Goal: Communication & Community: Answer question/provide support

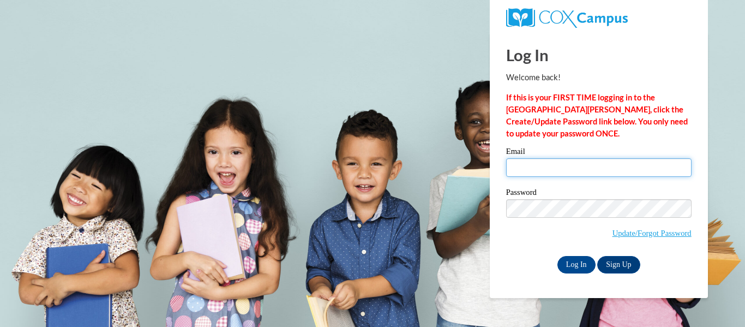
click at [559, 172] on input "Email" at bounding box center [599, 167] width 186 height 19
type input "[PERSON_NAME][EMAIL_ADDRESS][PERSON_NAME][DOMAIN_NAME]"
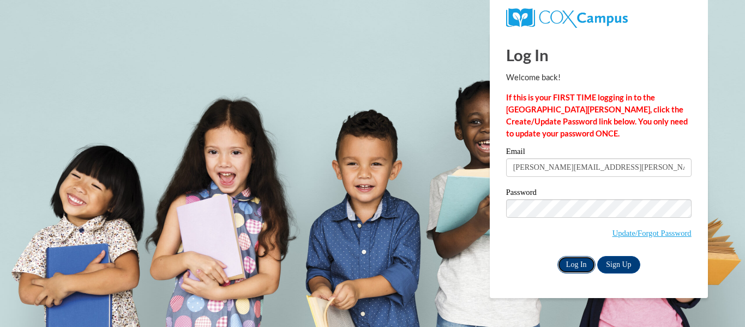
click at [573, 262] on input "Log In" at bounding box center [577, 264] width 38 height 17
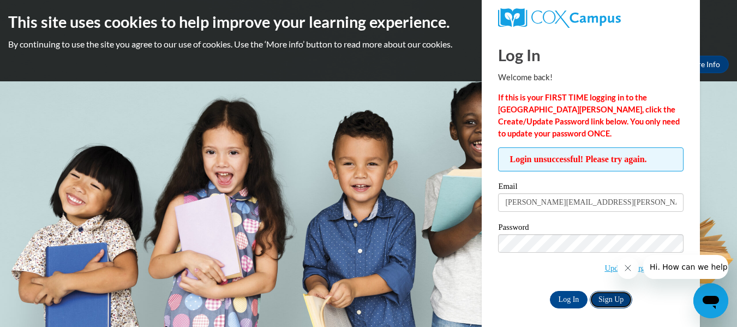
click at [614, 299] on link "Sign Up" at bounding box center [611, 299] width 43 height 17
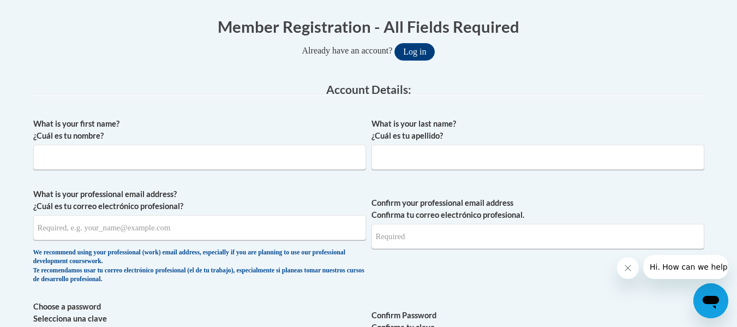
scroll to position [218, 0]
click at [179, 156] on input "What is your first name? ¿Cuál es tu nombre?" at bounding box center [199, 156] width 333 height 25
type input "[PERSON_NAME]"
click at [414, 158] on input "What is your last name? ¿Cuál es tu apellido?" at bounding box center [538, 156] width 333 height 25
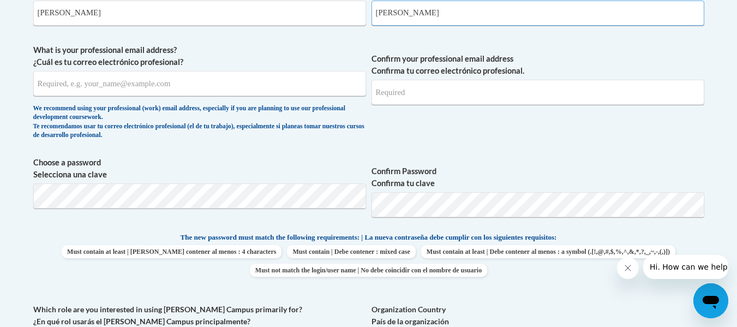
scroll to position [359, 0]
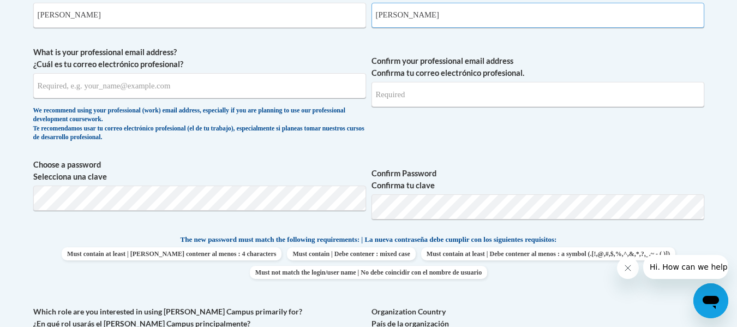
type input "[PERSON_NAME]"
click at [234, 91] on input "What is your professional email address? ¿Cuál es tu correo electrónico profesi…" at bounding box center [199, 85] width 333 height 25
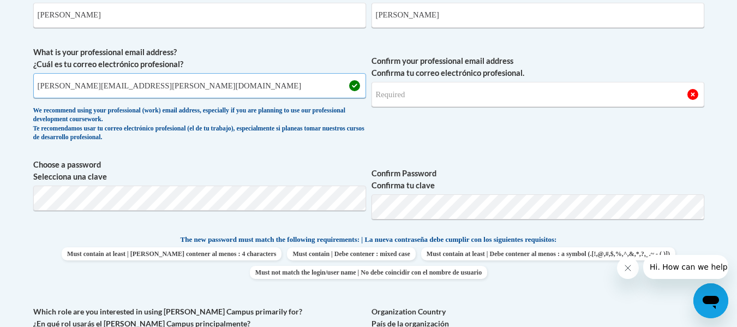
type input "[PERSON_NAME][EMAIL_ADDRESS][PERSON_NAME][DOMAIN_NAME]"
click at [398, 91] on input "Confirm your professional email address Confirma tu correo electrónico profesio…" at bounding box center [538, 94] width 333 height 25
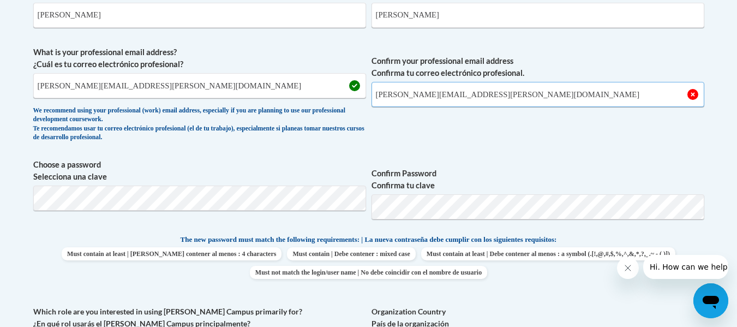
type input "[PERSON_NAME][EMAIL_ADDRESS][PERSON_NAME][DOMAIN_NAME]"
click at [270, 206] on span "Choose a password Selecciona una clave Confirm Password Confirma tu clave" at bounding box center [368, 193] width 671 height 69
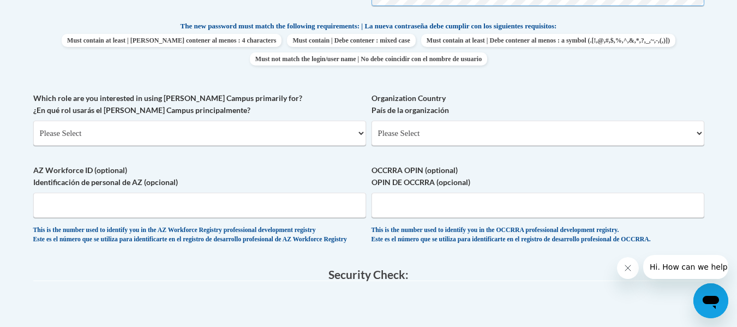
scroll to position [573, 0]
click at [227, 134] on select "Please Select College/University | Colegio/Universidad Community/Nonprofit Part…" at bounding box center [199, 132] width 333 height 25
select select "fbf2d438-af2f-41f8-98f1-81c410e29de3"
click at [33, 120] on select "Please Select College/University | Colegio/Universidad Community/Nonprofit Part…" at bounding box center [199, 132] width 333 height 25
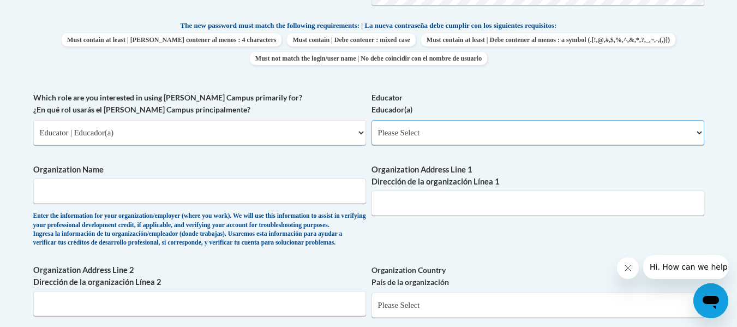
click at [425, 135] on select "Please Select Early Learning/Daycare Teacher/Family Home Care Provider | Maestr…" at bounding box center [538, 132] width 333 height 25
select select "8e1a676a-2f1d-4924-8ba1-6ffde03e8dcb"
click at [372, 120] on select "Please Select Early Learning/Daycare Teacher/Family Home Care Provider | Maestr…" at bounding box center [538, 132] width 333 height 25
click at [119, 192] on input "Organization Name" at bounding box center [199, 190] width 333 height 25
click at [95, 192] on input "Valdosta City SChools" at bounding box center [199, 190] width 333 height 25
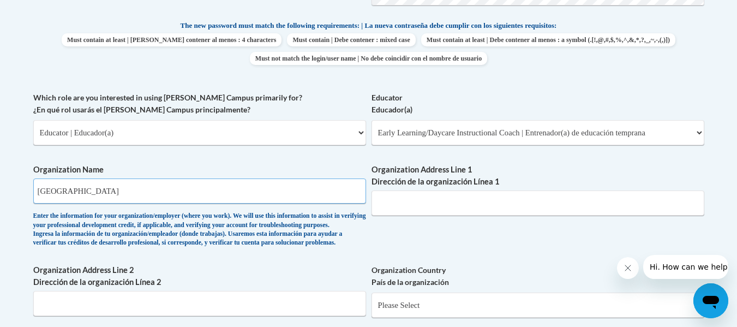
type input "Valdosta City Schools"
click at [417, 208] on input "Organization Address Line 1 Dirección de la organización Línea 1" at bounding box center [538, 202] width 333 height 25
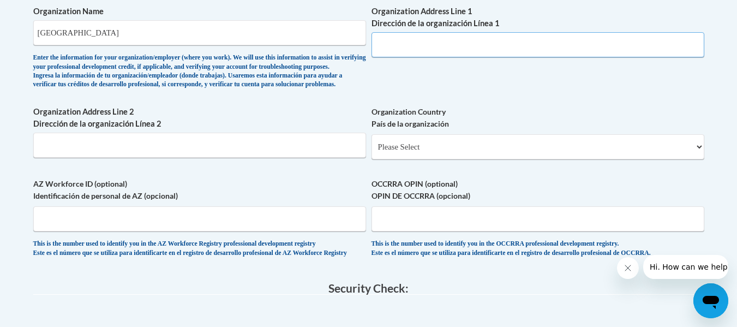
scroll to position [732, 0]
click at [469, 159] on select "Please Select United States | Estados Unidos Outside of the United States | Fue…" at bounding box center [538, 146] width 333 height 25
select select "ad49bcad-a171-4b2e-b99c-48b446064914"
click at [372, 151] on select "Please Select United States | Estados Unidos Outside of the United States | Fue…" at bounding box center [538, 146] width 333 height 25
select select
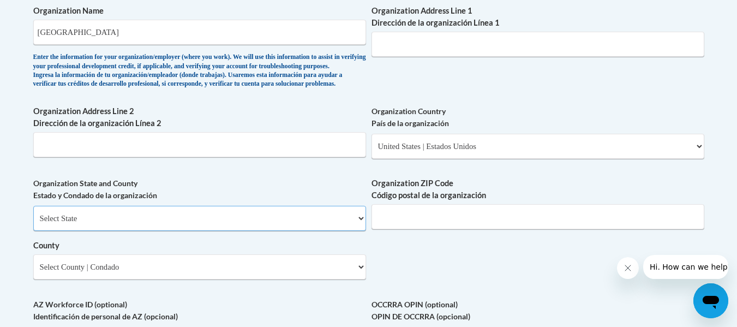
click at [150, 231] on select "Select State Alabama Alaska Arizona Arkansas California Colorado Connecticut De…" at bounding box center [199, 218] width 333 height 25
select select "Georgia"
click at [33, 224] on select "Select State Alabama Alaska Arizona Arkansas California Colorado Connecticut De…" at bounding box center [199, 218] width 333 height 25
click at [400, 225] on input "Organization ZIP Code Código postal de la organización" at bounding box center [538, 216] width 333 height 25
type input "31601"
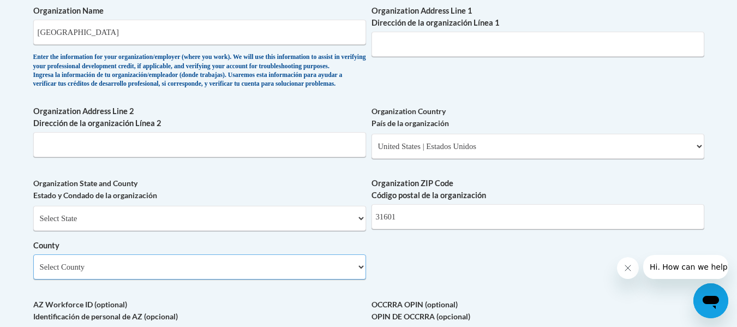
click at [135, 279] on select "Select County Appling Atkinson Bacon Baker Baldwin Banks Barrow Bartow Ben Hill…" at bounding box center [199, 266] width 333 height 25
click at [158, 279] on select "Select County Appling Atkinson Bacon Baker Baldwin Banks Barrow Bartow Ben Hill…" at bounding box center [199, 266] width 333 height 25
select select "Lowndes"
click at [33, 272] on select "Select County Appling Atkinson Bacon Baker Baldwin Banks Barrow Bartow Ben Hill…" at bounding box center [199, 266] width 333 height 25
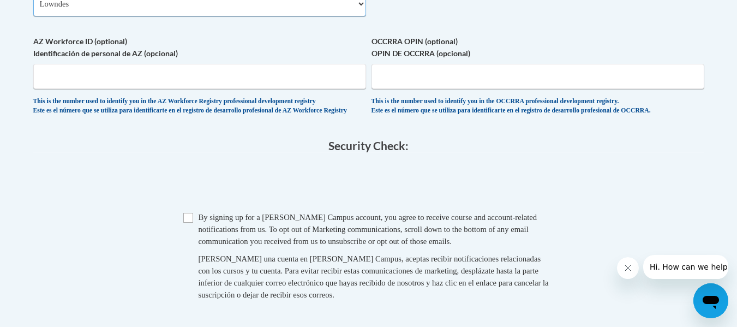
scroll to position [995, 0]
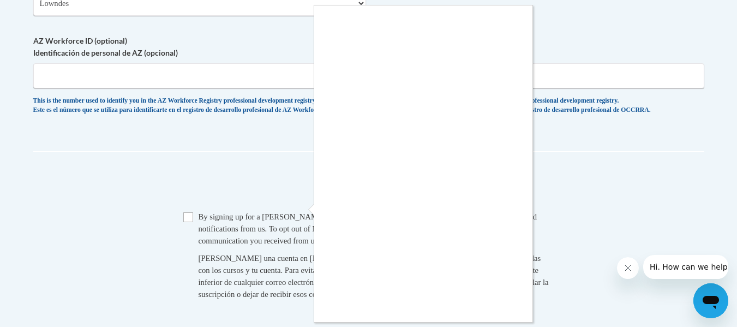
click at [186, 243] on div at bounding box center [368, 163] width 737 height 327
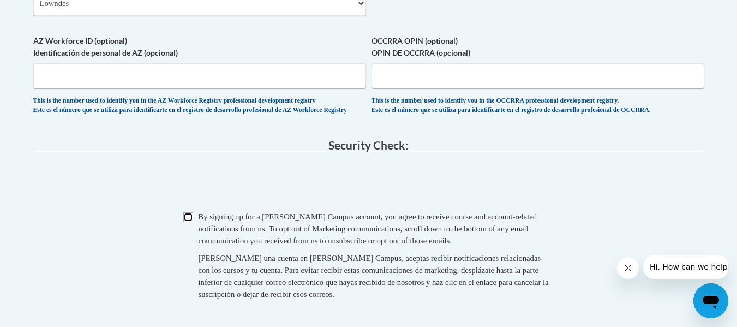
click at [187, 222] on input "Checkbox" at bounding box center [188, 217] width 10 height 10
checkbox input "true"
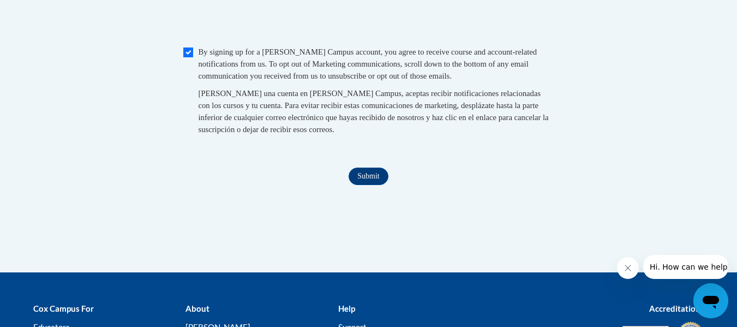
scroll to position [1170, 0]
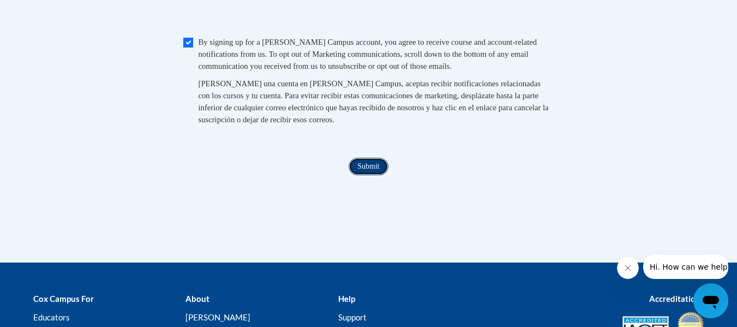
click at [369, 175] on input "Submit" at bounding box center [368, 166] width 39 height 17
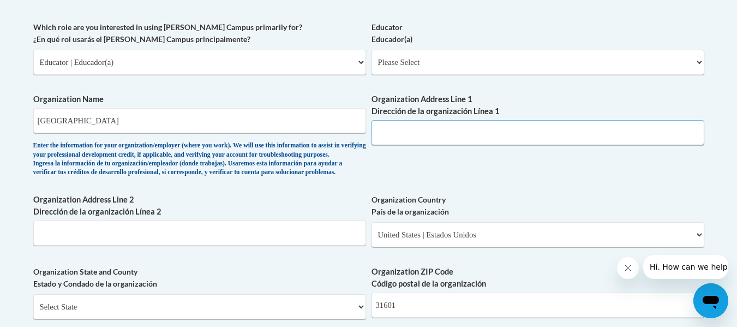
scroll to position [643, 0]
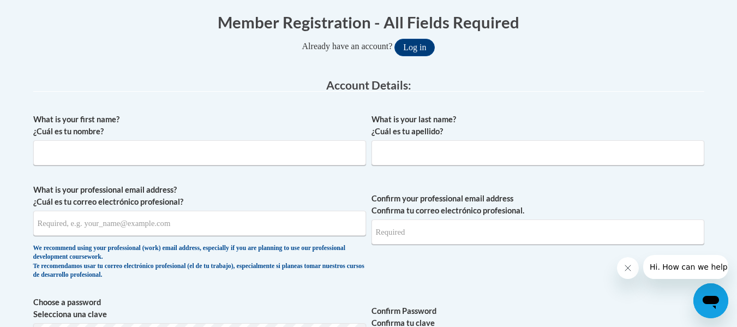
scroll to position [221, 0]
click at [417, 45] on button "Log in" at bounding box center [415, 47] width 40 height 17
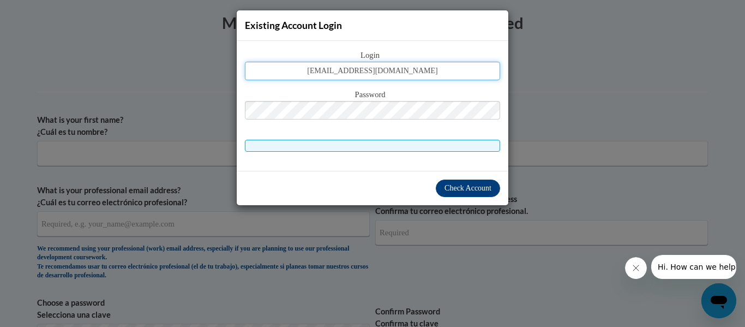
type input "rejeanawright@lowndes.k12.ga.us"
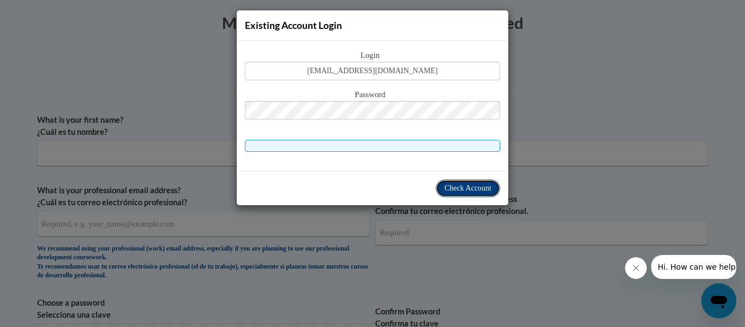
click at [476, 193] on button "Check Account" at bounding box center [468, 188] width 64 height 17
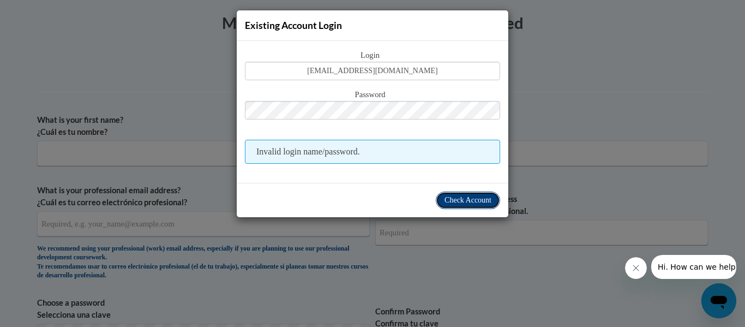
click at [459, 199] on span "Check Account" at bounding box center [468, 200] width 47 height 8
click at [602, 39] on div "Existing Account Login Login rejeanawright@lowndes.k12.ga.us Password Invalid l…" at bounding box center [372, 163] width 745 height 327
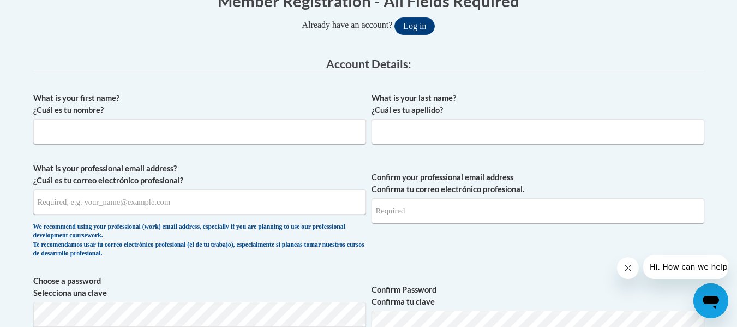
scroll to position [246, 0]
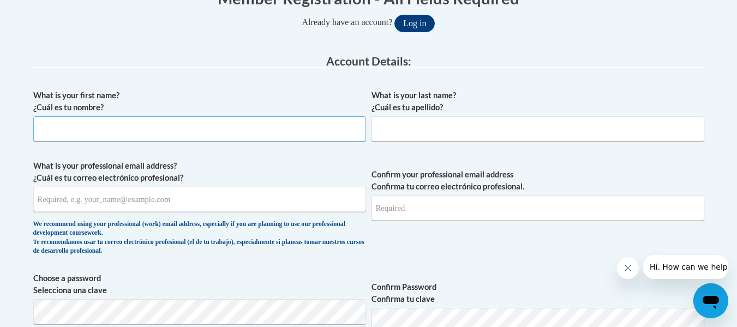
click at [214, 127] on input "What is your first name? ¿Cuál es tu nombre?" at bounding box center [199, 128] width 333 height 25
type input "Rejeana"
click at [417, 132] on input "What is your last name? ¿Cuál es tu apellido?" at bounding box center [538, 128] width 333 height 25
type input "Wright"
click at [251, 200] on input "What is your professional email address? ¿Cuál es tu correo electrónico profesi…" at bounding box center [199, 199] width 333 height 25
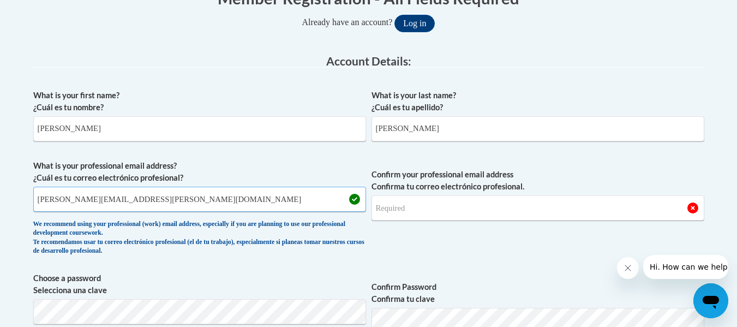
type input "rejeana.wright@lowndes.k12.ga.us"
click at [429, 206] on input "Confirm your professional email address Confirma tu correo electrónico profesio…" at bounding box center [538, 207] width 333 height 25
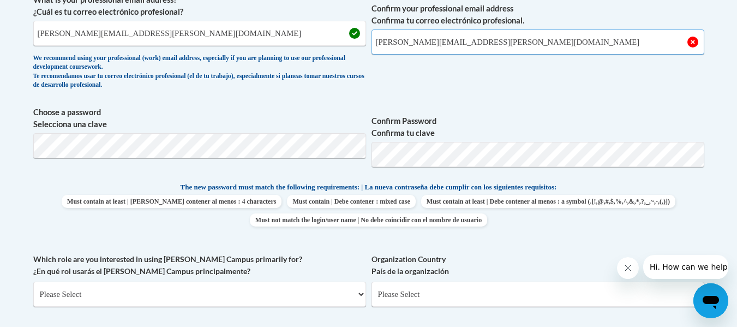
type input "[EMAIL_ADDRESS][PERSON_NAME][DOMAIN_NAME]"
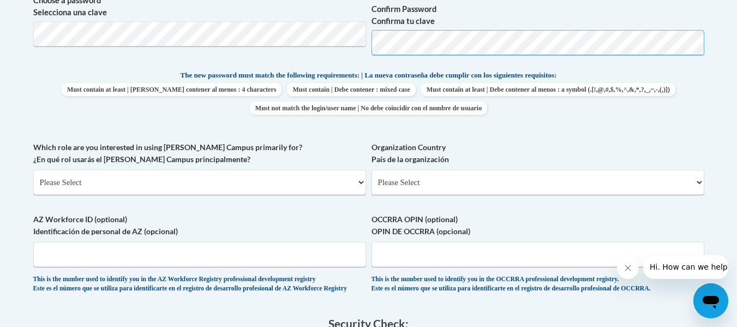
scroll to position [524, 0]
click at [200, 177] on select "Please Select College/University | Colegio/Universidad Community/Nonprofit Part…" at bounding box center [199, 181] width 333 height 25
select select "fbf2d438-af2f-41f8-98f1-81c410e29de3"
click at [33, 169] on select "Please Select College/University | Colegio/Universidad Community/Nonprofit Part…" at bounding box center [199, 181] width 333 height 25
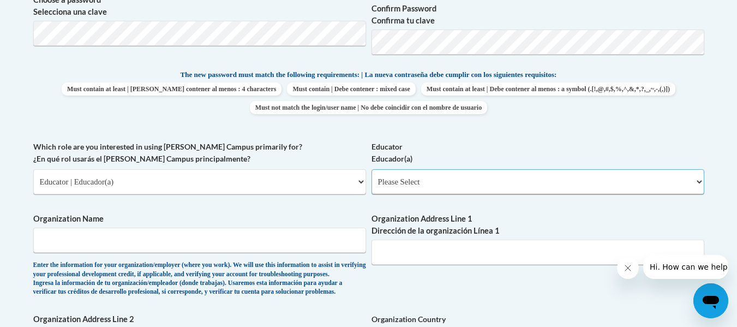
click at [428, 180] on select "Please Select Early Learning/Daycare Teacher/Family Home Care Provider | Maestr…" at bounding box center [538, 181] width 333 height 25
select select "8e1a676a-2f1d-4924-8ba1-6ffde03e8dcb"
click at [372, 169] on select "Please Select Early Learning/Daycare Teacher/Family Home Care Provider | Maestr…" at bounding box center [538, 181] width 333 height 25
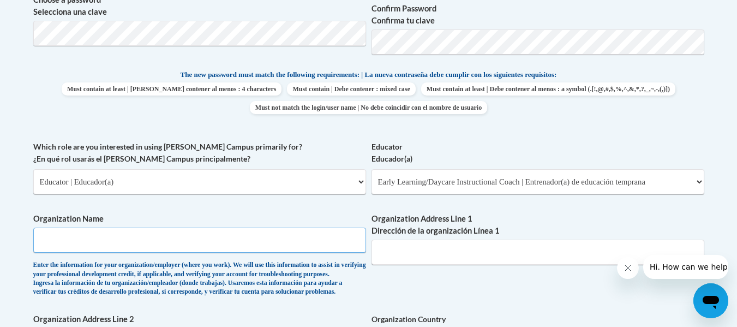
click at [123, 252] on input "Organization Name" at bounding box center [199, 240] width 333 height 25
click at [94, 243] on input "Valdosta City SChools" at bounding box center [199, 240] width 333 height 25
type input "Valdosta City Schools"
click at [409, 250] on input "Organization Address Line 1 Dirección de la organización Línea 1" at bounding box center [538, 252] width 333 height 25
paste input "1204 Williams Street"
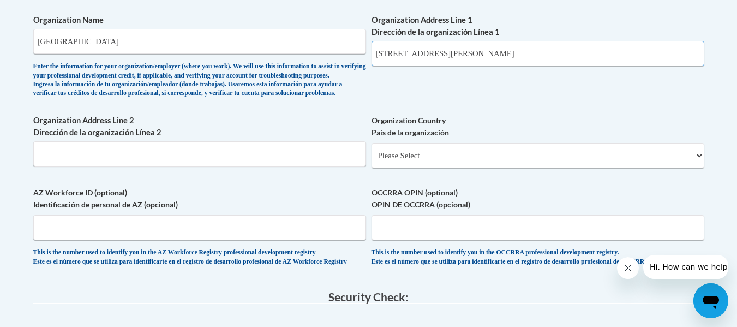
scroll to position [723, 0]
type input "1204 Williams Street"
click at [447, 168] on select "Please Select United States | Estados Unidos Outside of the United States | Fue…" at bounding box center [538, 154] width 333 height 25
select select "ad49bcad-a171-4b2e-b99c-48b446064914"
click at [372, 160] on select "Please Select United States | Estados Unidos Outside of the United States | Fue…" at bounding box center [538, 154] width 333 height 25
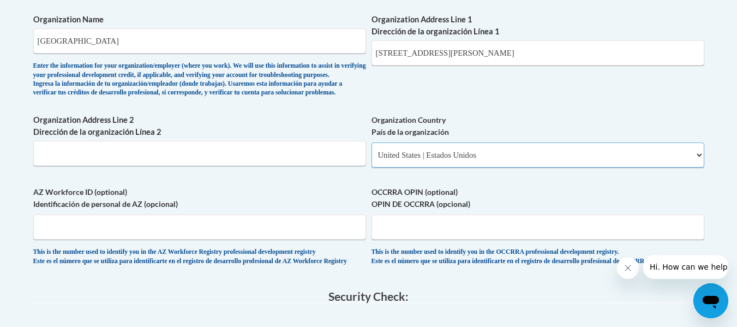
select select
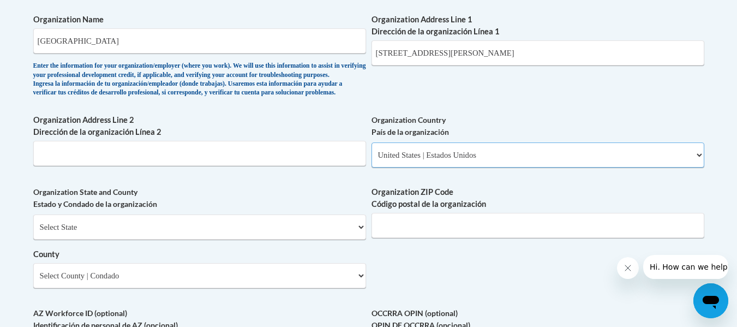
scroll to position [869, 0]
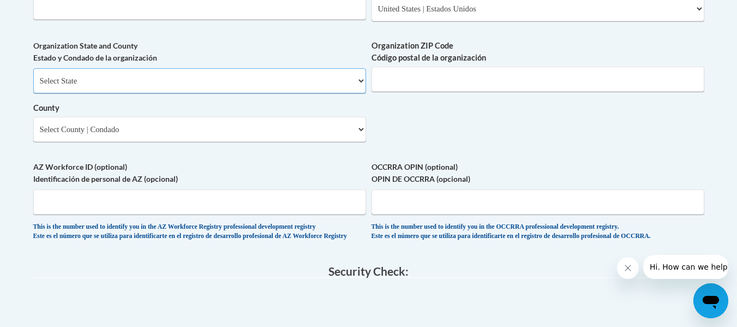
click at [296, 93] on select "Select State Alabama Alaska Arizona Arkansas California Colorado Connecticut De…" at bounding box center [199, 80] width 333 height 25
select select "Georgia"
click at [33, 86] on select "Select State Alabama Alaska Arizona Arkansas California Colorado Connecticut De…" at bounding box center [199, 80] width 333 height 25
click at [452, 92] on input "Organization ZIP Code Código postal de la organización" at bounding box center [538, 79] width 333 height 25
type input "31601"
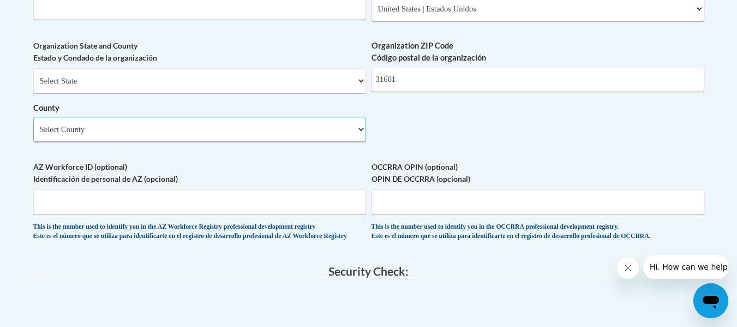
click at [199, 142] on select "Select County Appling Atkinson Bacon Baker Baldwin Banks Barrow Bartow Ben Hill…" at bounding box center [199, 129] width 333 height 25
select select "Lowndes"
click at [33, 135] on select "Select County Appling Atkinson Bacon Baker Baldwin Banks Barrow Bartow Ben Hill…" at bounding box center [199, 129] width 333 height 25
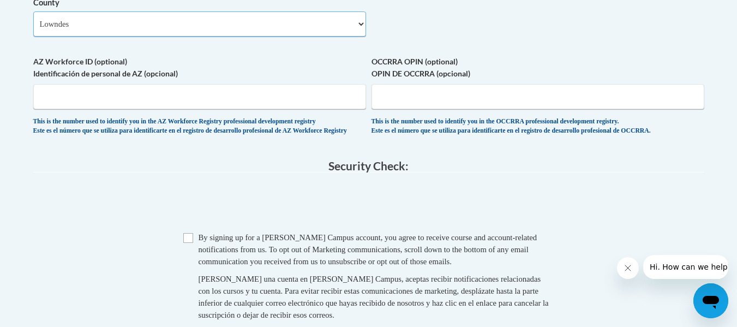
scroll to position [975, 0]
click at [190, 242] on input "Checkbox" at bounding box center [188, 237] width 10 height 10
checkbox input "true"
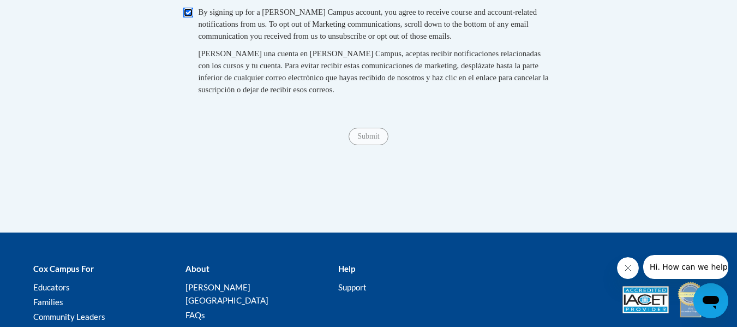
scroll to position [1202, 0]
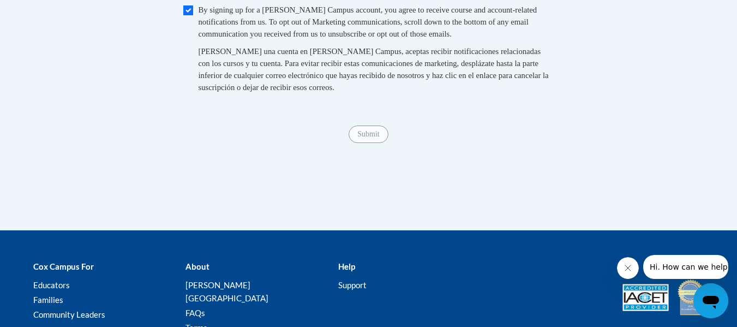
click at [369, 143] on div "Submit Submit" at bounding box center [368, 134] width 671 height 17
click at [368, 138] on span "Submit" at bounding box center [368, 133] width 39 height 9
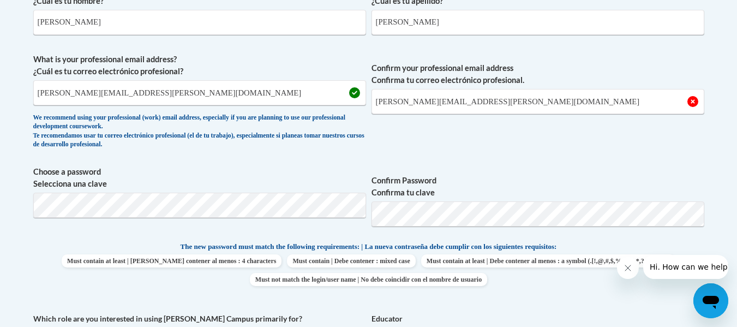
scroll to position [352, 0]
drag, startPoint x: 481, startPoint y: 101, endPoint x: 401, endPoint y: 106, distance: 79.9
click at [401, 106] on input "[EMAIL_ADDRESS][PERSON_NAME][DOMAIN_NAME]" at bounding box center [538, 100] width 333 height 25
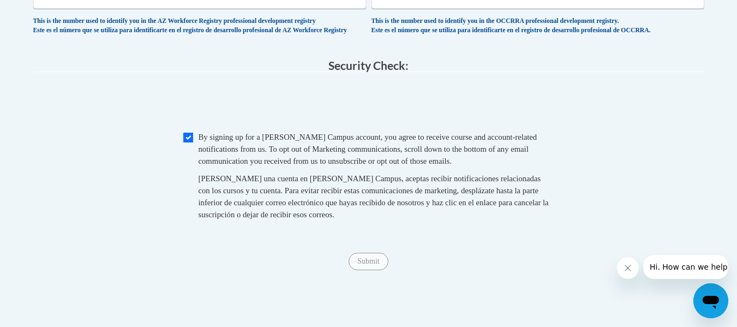
scroll to position [1076, 0]
click at [366, 264] on span "Submit" at bounding box center [368, 259] width 39 height 9
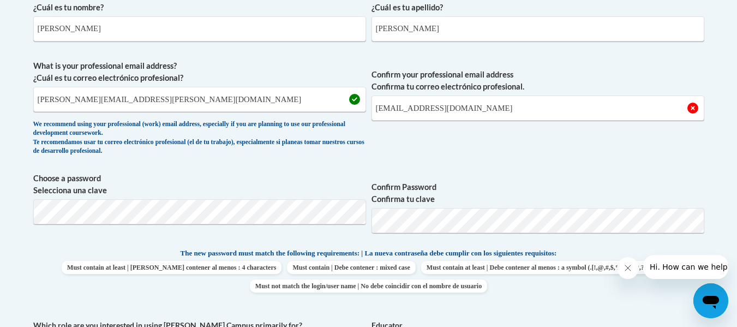
scroll to position [345, 0]
click at [401, 110] on input "rejeanawright@lowndes.k12.ga.us" at bounding box center [538, 108] width 333 height 25
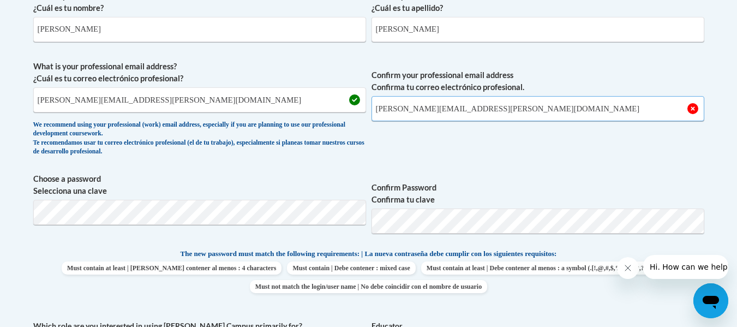
type input "rejeana.wright@lowndes.k12.ga.us"
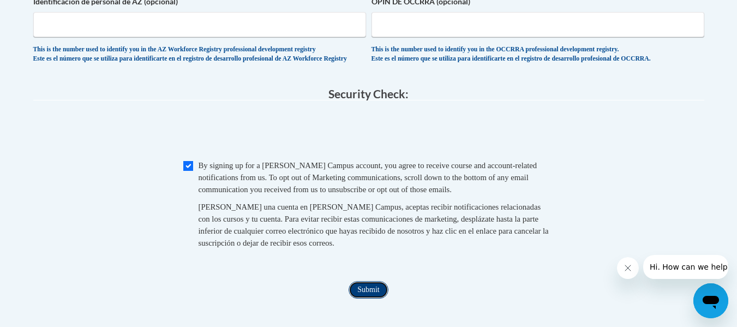
click at [362, 298] on input "Submit" at bounding box center [368, 289] width 39 height 17
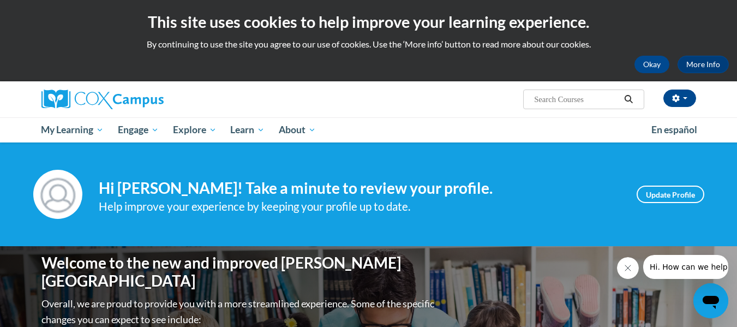
click at [362, 154] on div "Your profile Hi Rejeana Wright! Take a minute to review your profile. Help impr…" at bounding box center [368, 194] width 737 height 104
click at [639, 21] on h2 "This site uses cookies to help improve your learning experience." at bounding box center [368, 22] width 721 height 22
click at [684, 98] on span "button" at bounding box center [685, 98] width 4 height 2
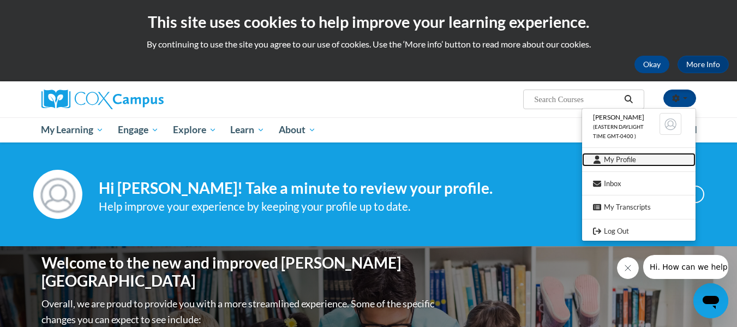
click at [609, 161] on link "My Profile" at bounding box center [638, 160] width 113 height 14
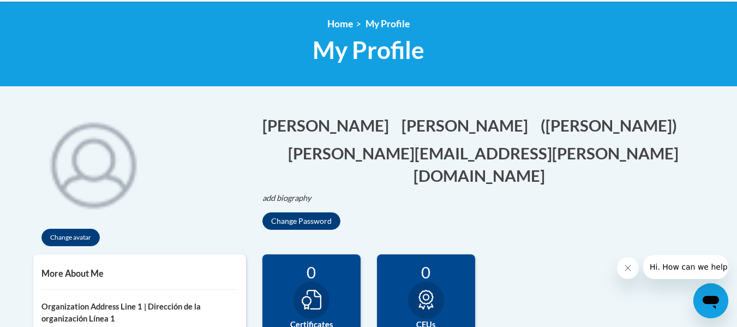
scroll to position [140, 0]
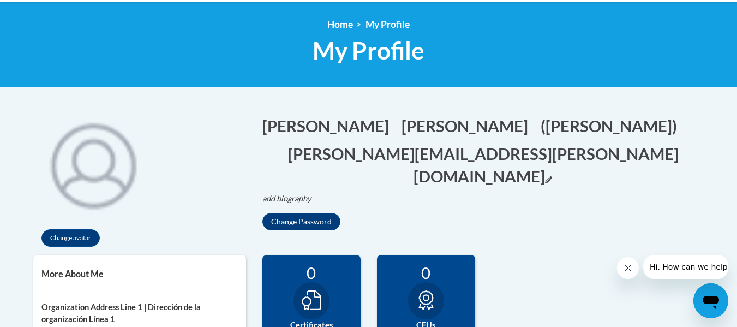
click at [545, 176] on icon "Edit email address" at bounding box center [548, 179] width 7 height 7
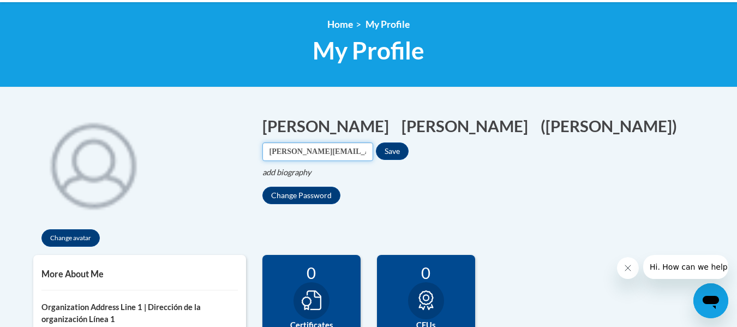
scroll to position [0, 25]
drag, startPoint x: 546, startPoint y: 124, endPoint x: 745, endPoint y: 131, distance: 198.7
click at [737, 131] on html "This site uses cookies to help improve your learning experience. By continuing …" at bounding box center [368, 23] width 737 height 327
type input "[PERSON_NAME][EMAIL_ADDRESS][PERSON_NAME][DOMAIN_NAME]"
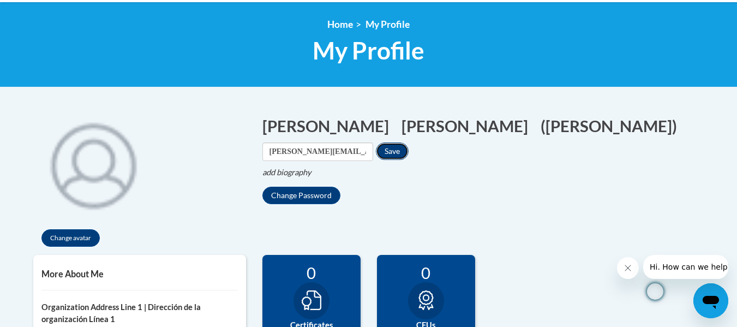
click at [409, 142] on button "Save" at bounding box center [392, 150] width 33 height 17
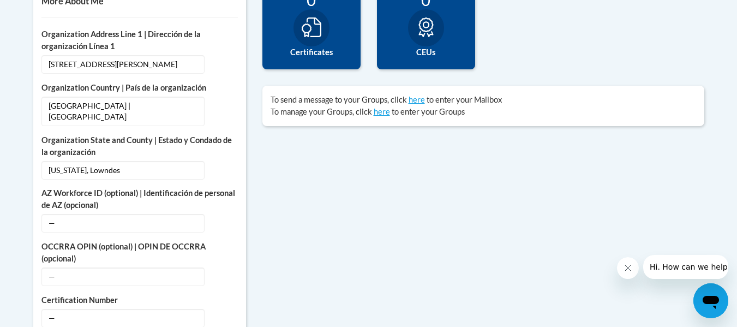
scroll to position [414, 0]
click at [227, 165] on icon "Custom profile fields" at bounding box center [226, 169] width 8 height 8
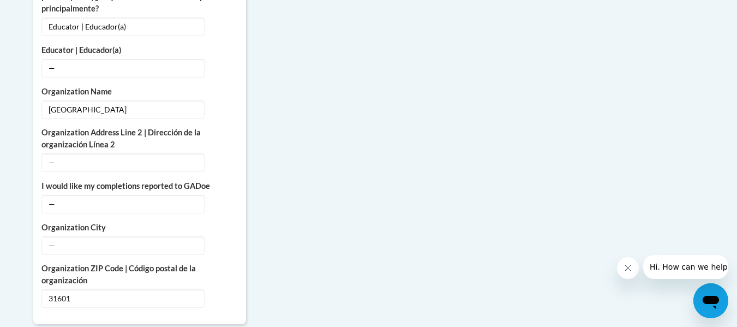
scroll to position [824, 0]
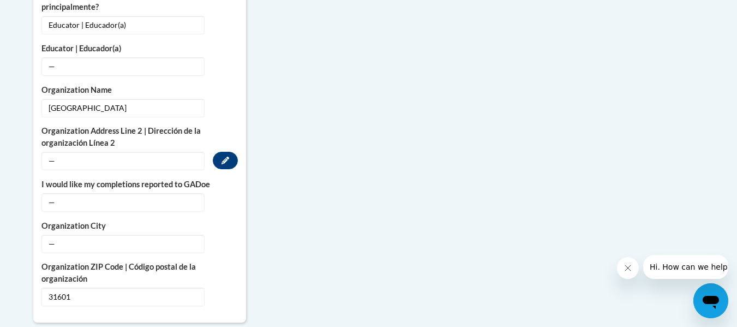
click at [123, 152] on span "—" at bounding box center [122, 161] width 163 height 19
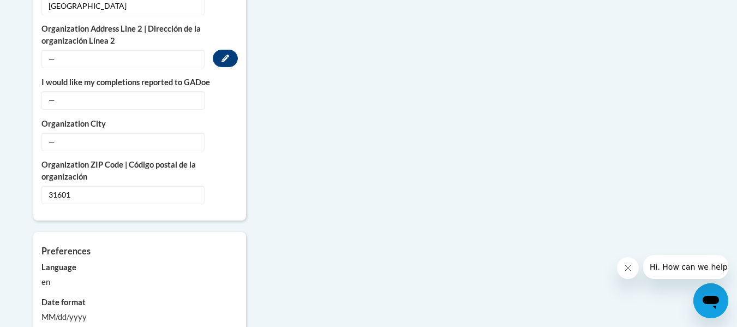
scroll to position [935, 0]
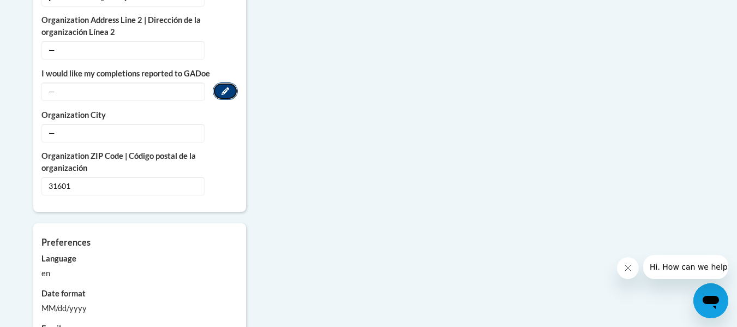
click at [218, 82] on button "Edit" at bounding box center [225, 90] width 25 height 17
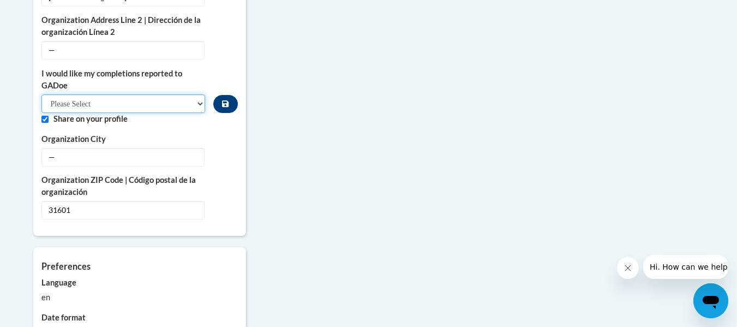
click at [195, 94] on select "Please Select Yes No" at bounding box center [123, 103] width 164 height 19
select select "603ba6f8-c7dd-435b-84cd-d4c8cfb77024"
click at [41, 94] on select "Please Select Yes No" at bounding box center [123, 103] width 164 height 19
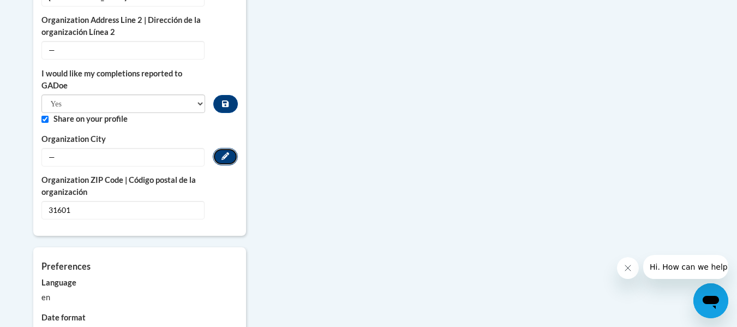
click at [222, 152] on icon "Custom profile fields" at bounding box center [226, 156] width 8 height 8
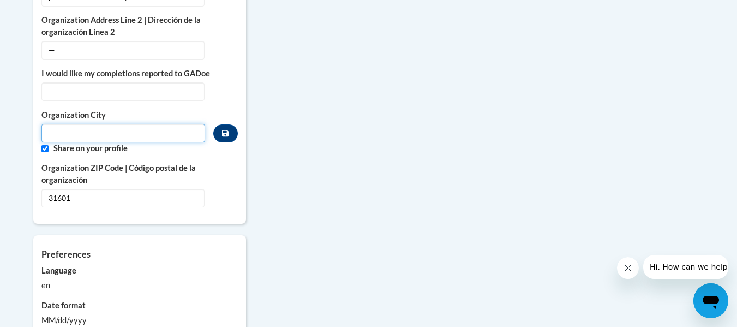
click at [163, 124] on input "Metadata input" at bounding box center [123, 133] width 164 height 19
type input "Valdosta"
click at [223, 130] on icon "Custom profile fields" at bounding box center [225, 133] width 7 height 7
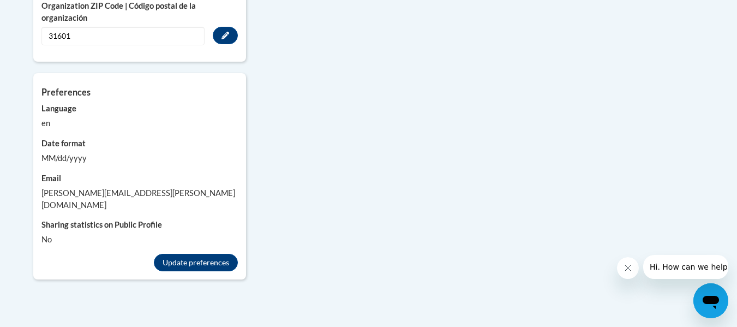
scroll to position [1033, 0]
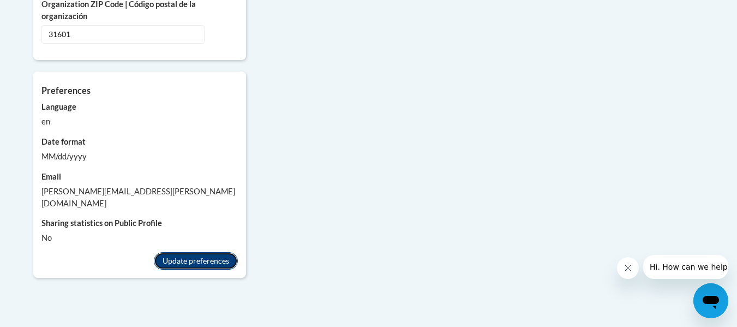
click at [201, 252] on button "Update preferences" at bounding box center [196, 260] width 84 height 17
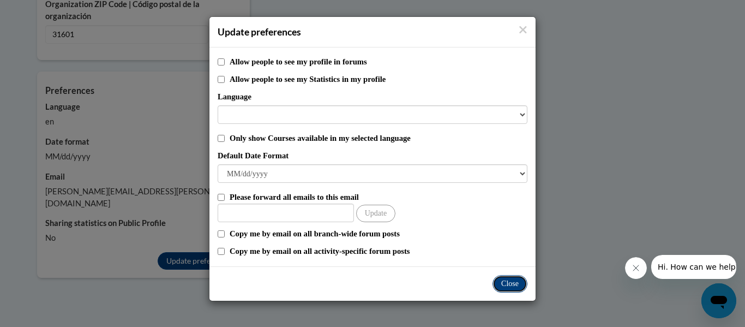
click at [516, 283] on button "Close" at bounding box center [510, 283] width 35 height 17
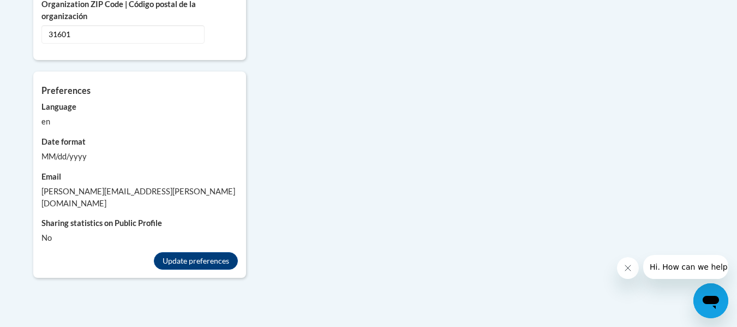
click at [134, 186] on div "rejeana.wright@lowndes.k12.ga.us" at bounding box center [139, 198] width 196 height 24
click at [200, 252] on button "Update preferences" at bounding box center [196, 260] width 84 height 17
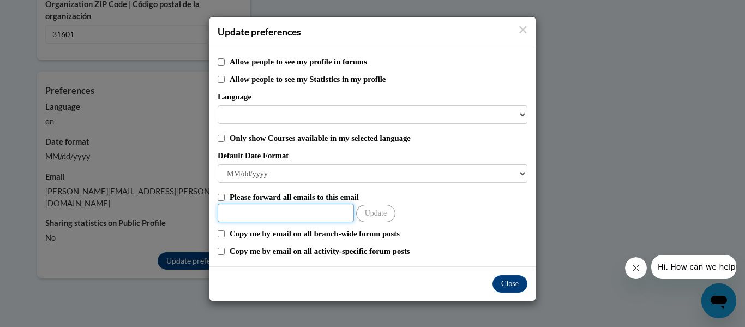
click at [324, 212] on input "Other Email" at bounding box center [286, 213] width 136 height 19
type input "rejeana.wright@gocats.org"
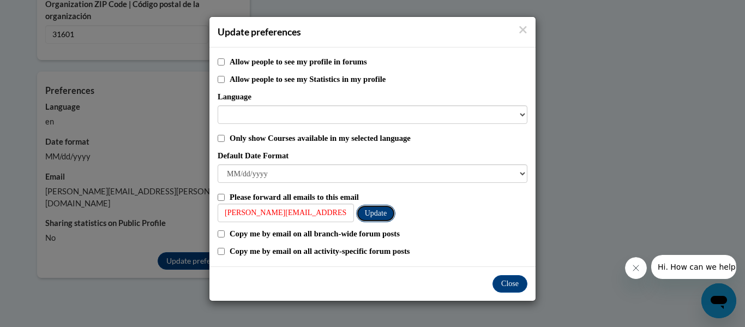
click at [381, 214] on button "Update" at bounding box center [375, 213] width 39 height 17
click at [505, 285] on button "Close" at bounding box center [510, 283] width 35 height 17
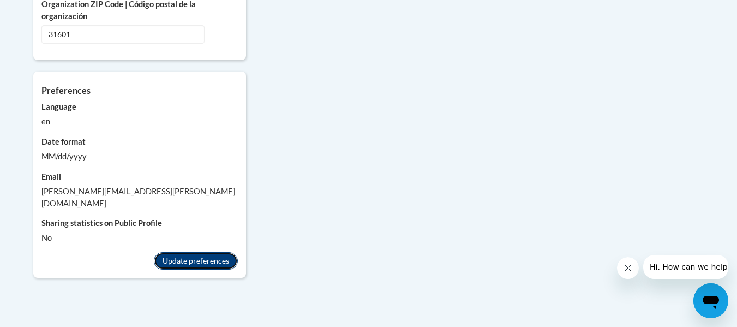
click at [204, 252] on button "Update preferences" at bounding box center [196, 260] width 84 height 17
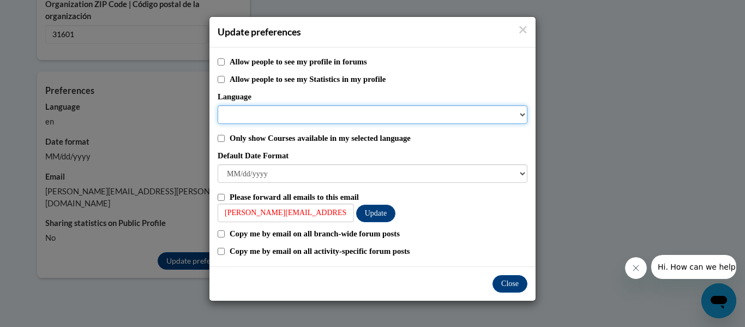
click at [410, 115] on select "Language" at bounding box center [373, 114] width 310 height 19
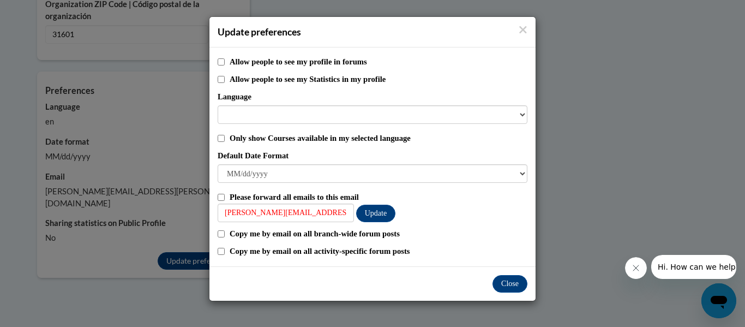
click at [377, 146] on div "Allow people to see my profile in forums Allow people to see my Statistics in m…" at bounding box center [373, 156] width 326 height 219
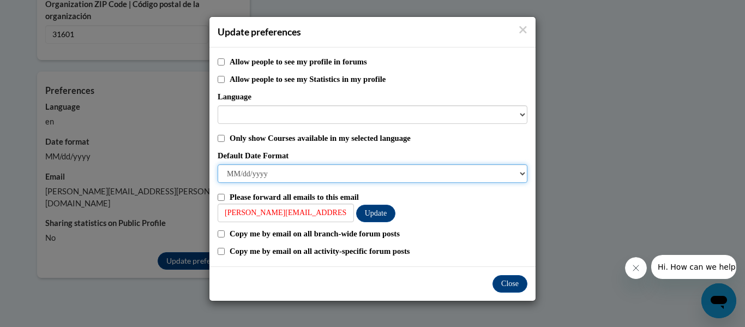
click at [286, 173] on select "M/d/yyyy M/d/yy MM/dd/yy MM/dd/yyyy yy/MM/dd yyyy-MM-dd dd-MMM-yyyy dd/MM/yyyy …" at bounding box center [373, 173] width 310 height 19
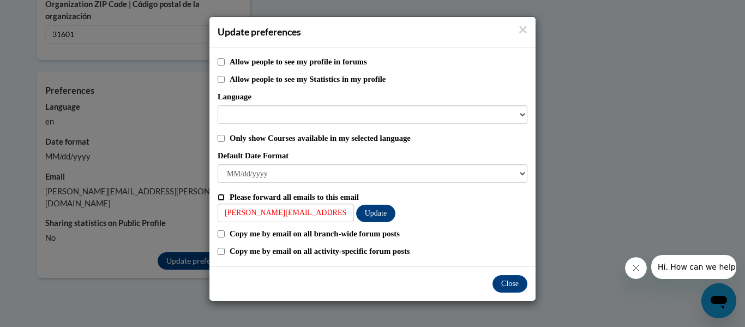
click at [221, 195] on input "Please forward all emails to this email" at bounding box center [221, 197] width 7 height 7
checkbox input "true"
click at [383, 213] on button "Update" at bounding box center [375, 213] width 39 height 17
click at [381, 214] on button "Update" at bounding box center [375, 213] width 39 height 17
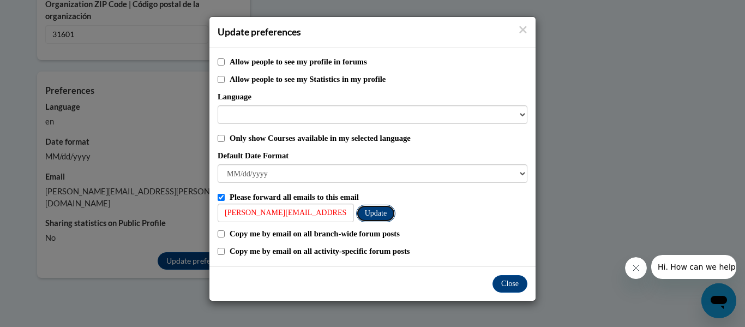
click at [381, 214] on button "Update" at bounding box center [375, 213] width 39 height 17
click at [524, 33] on icon "Close" at bounding box center [523, 29] width 9 height 11
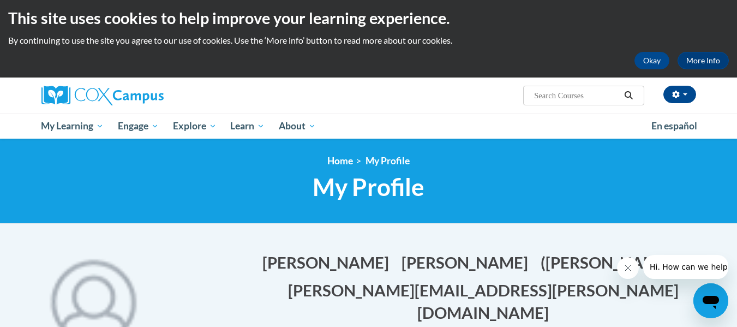
scroll to position [0, 0]
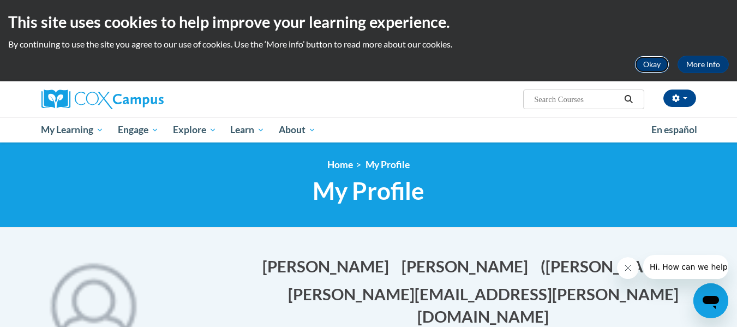
click at [655, 64] on button "Okay" at bounding box center [652, 64] width 35 height 17
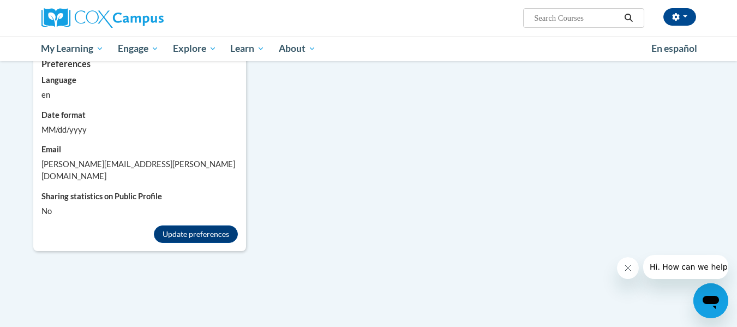
scroll to position [979, 0]
click at [198, 225] on button "Update preferences" at bounding box center [196, 233] width 84 height 17
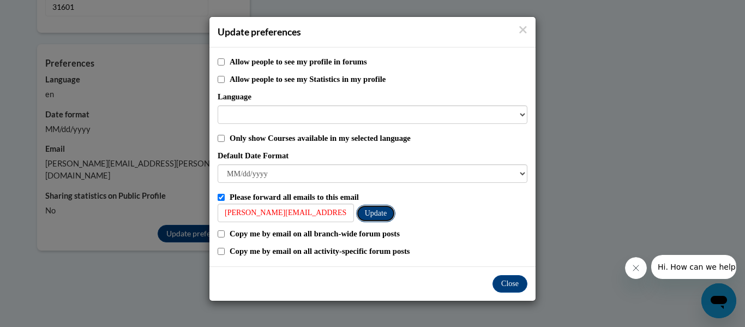
click at [380, 215] on button "Update" at bounding box center [375, 213] width 39 height 17
click at [515, 286] on button "Close" at bounding box center [510, 283] width 35 height 17
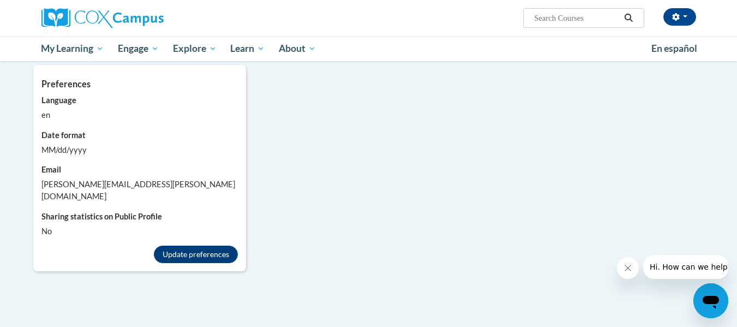
scroll to position [959, 0]
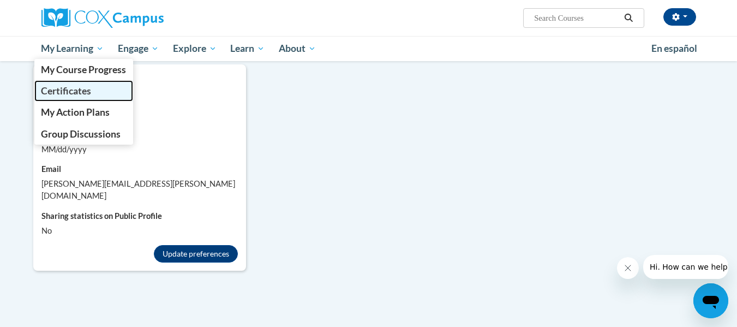
click at [88, 93] on span "Certificates" at bounding box center [66, 90] width 50 height 11
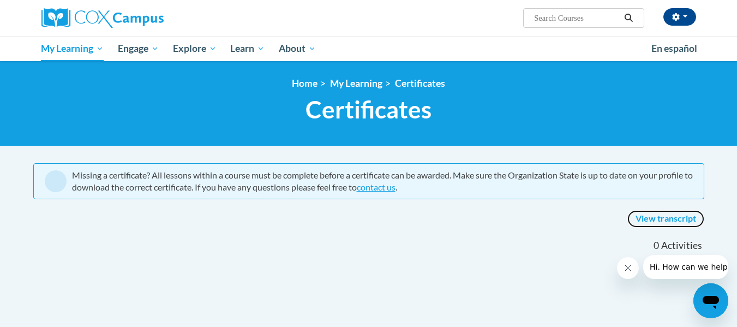
click at [654, 217] on link "View transcript" at bounding box center [666, 218] width 77 height 17
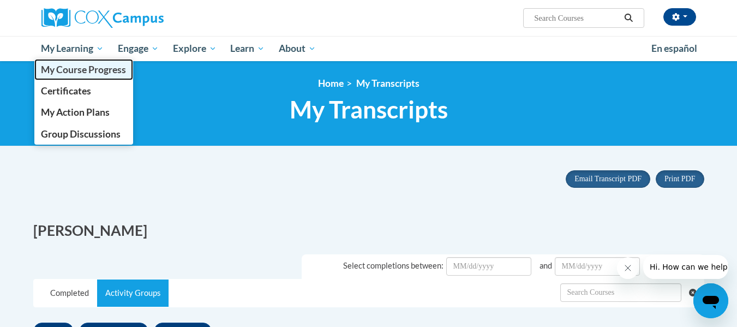
click at [84, 69] on span "My Course Progress" at bounding box center [83, 69] width 85 height 11
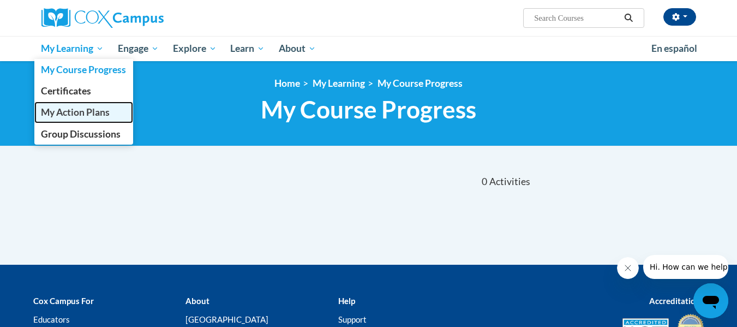
click at [87, 119] on link "My Action Plans" at bounding box center [83, 111] width 99 height 21
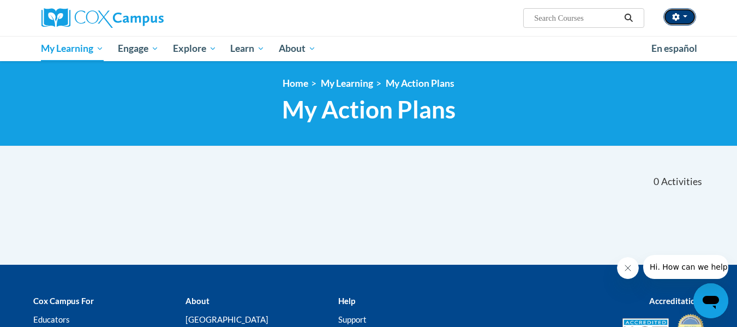
click at [684, 21] on button "button" at bounding box center [680, 16] width 33 height 17
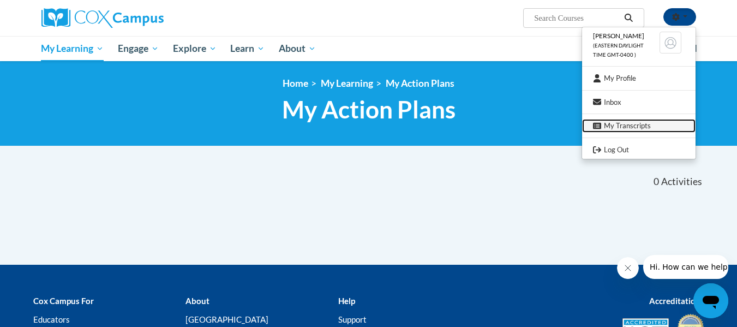
click at [636, 127] on link "My Transcripts" at bounding box center [638, 126] width 113 height 14
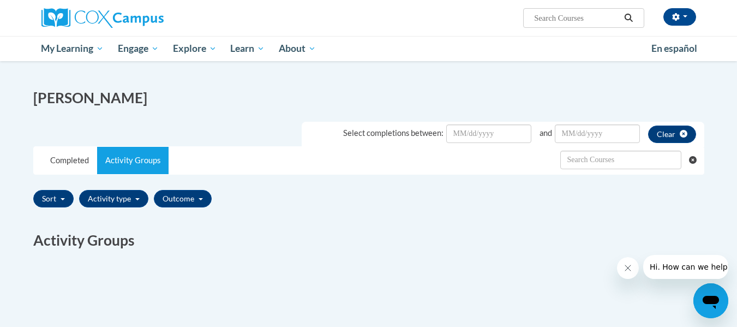
scroll to position [133, 0]
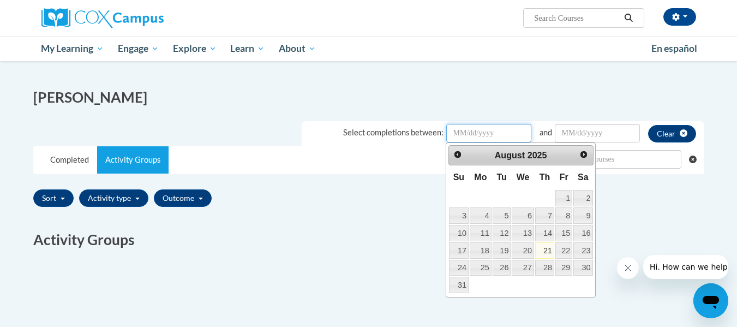
click at [455, 136] on input "Date Input" at bounding box center [488, 133] width 85 height 19
click at [457, 159] on link "Prev" at bounding box center [458, 154] width 16 height 16
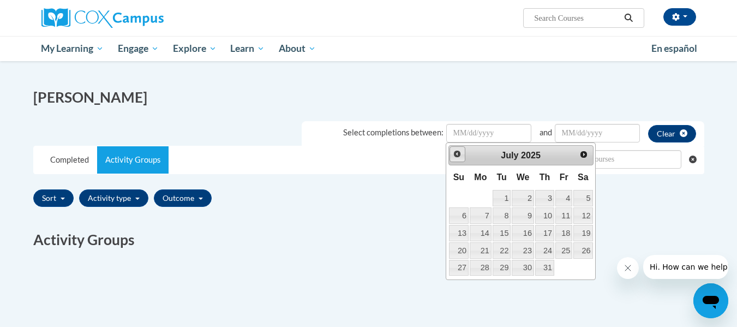
click at [457, 159] on link "Prev" at bounding box center [458, 154] width 16 height 16
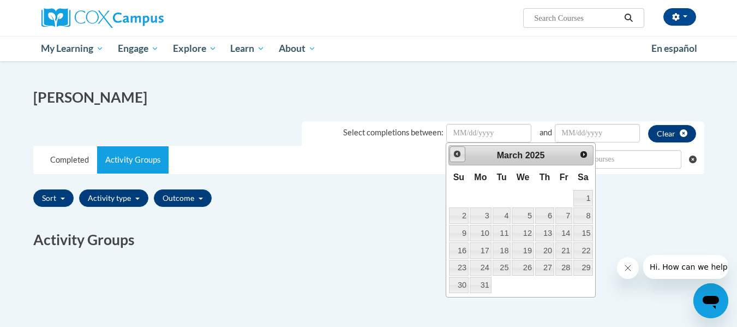
click at [457, 159] on link "Prev" at bounding box center [458, 154] width 16 height 16
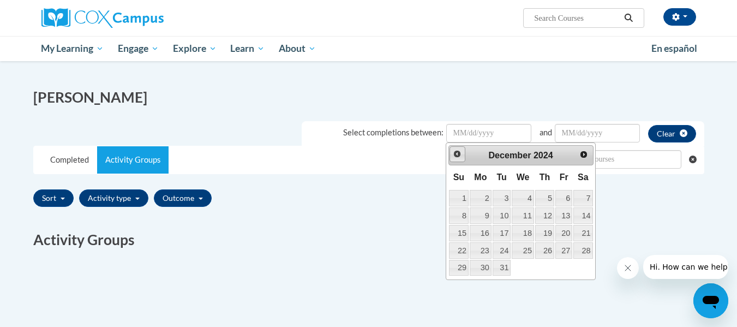
click at [457, 159] on link "Prev" at bounding box center [458, 154] width 16 height 16
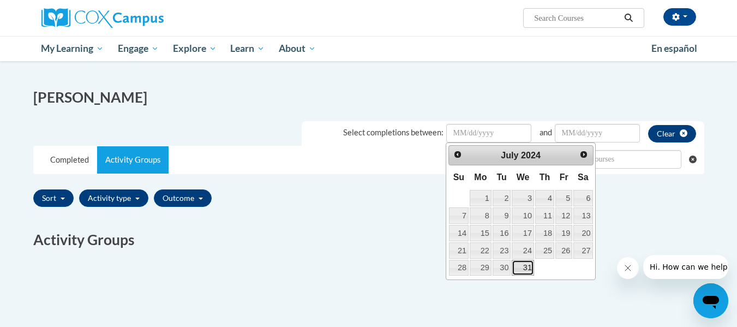
click at [528, 269] on link "31" at bounding box center [523, 268] width 22 height 16
type input "July/31/20242024"
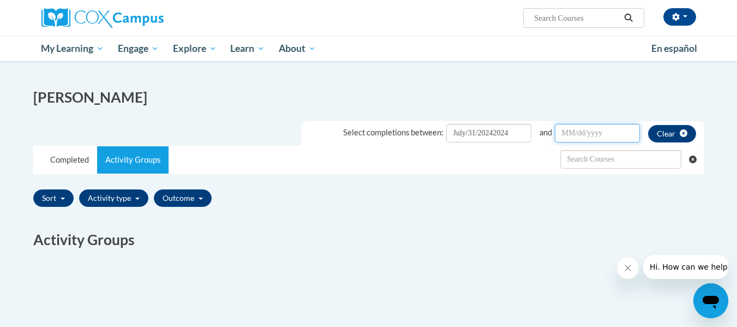
click at [599, 139] on input "Date Input" at bounding box center [597, 133] width 85 height 19
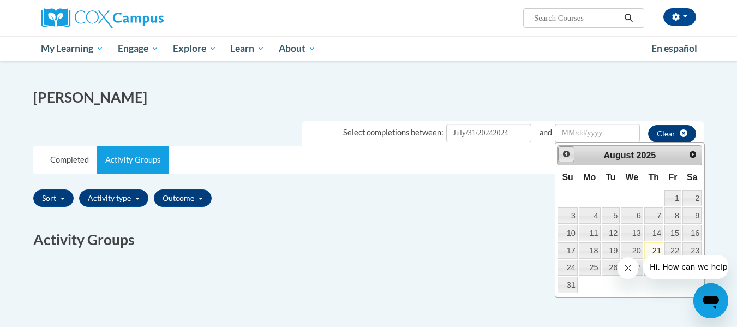
click at [565, 149] on link "Prev" at bounding box center [566, 154] width 16 height 16
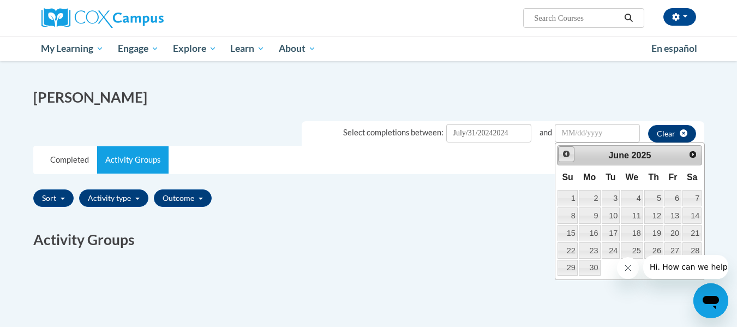
click at [565, 149] on link "Prev" at bounding box center [566, 154] width 16 height 16
click at [611, 266] on link "27" at bounding box center [611, 268] width 19 height 16
type input "May/27/20252025"
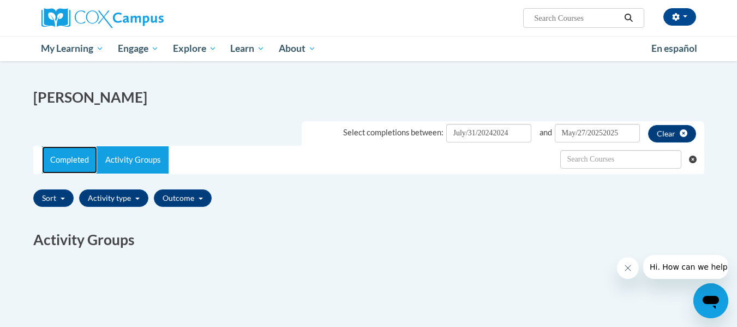
click at [75, 153] on link "Completed" at bounding box center [69, 159] width 55 height 27
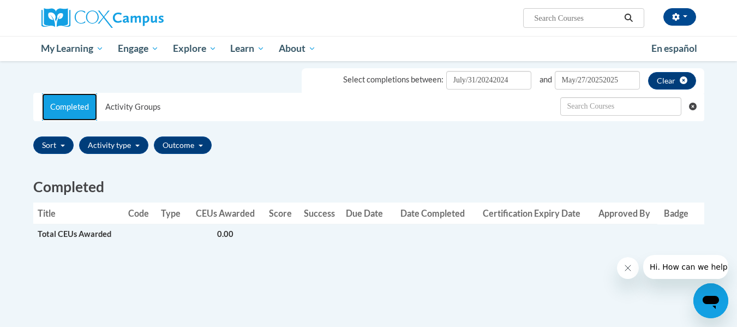
scroll to position [186, 0]
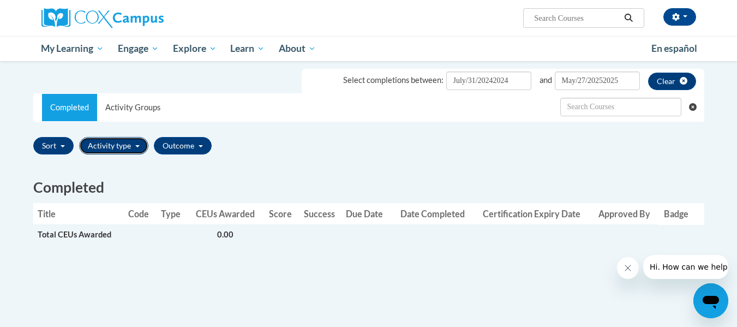
click at [113, 145] on button "Activity type" at bounding box center [113, 145] width 69 height 17
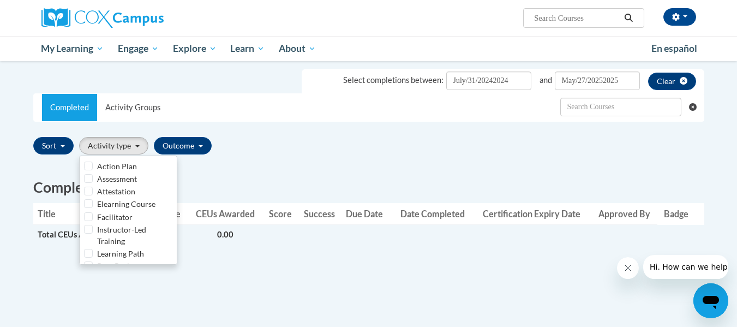
click at [275, 175] on div "Completed Title Code Type CEUs Awarded Score Success Due Date Date Completed Ce…" at bounding box center [369, 216] width 688 height 117
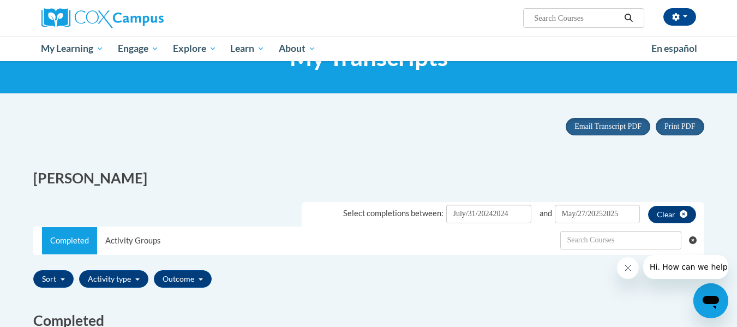
scroll to position [0, 0]
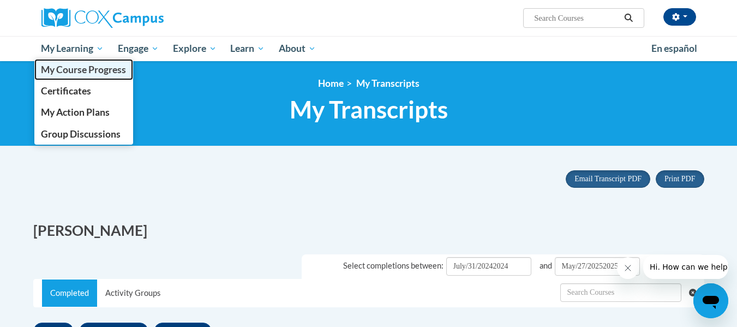
click at [66, 70] on span "My Course Progress" at bounding box center [83, 69] width 85 height 11
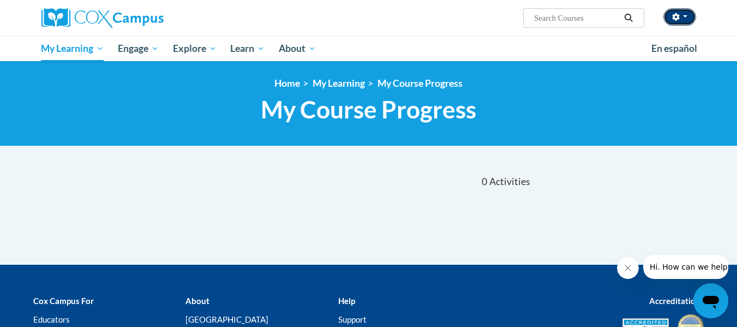
click at [687, 16] on span "button" at bounding box center [685, 16] width 4 height 2
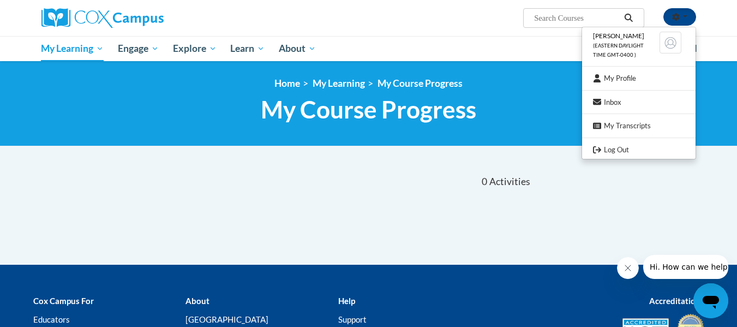
click at [617, 44] on span "(Eastern Daylight Time GMT-0400 )" at bounding box center [618, 50] width 51 height 15
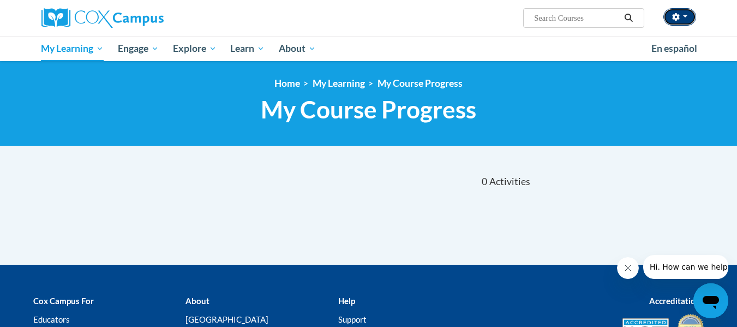
click at [691, 13] on button "button" at bounding box center [680, 16] width 33 height 17
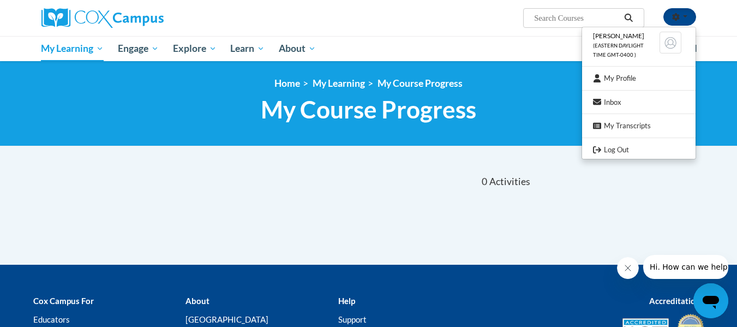
click at [614, 110] on ul "[PERSON_NAME] (Eastern Daylight Time GMT-0400 ) My Profile Inbox My Transcripts…" at bounding box center [639, 93] width 115 height 133
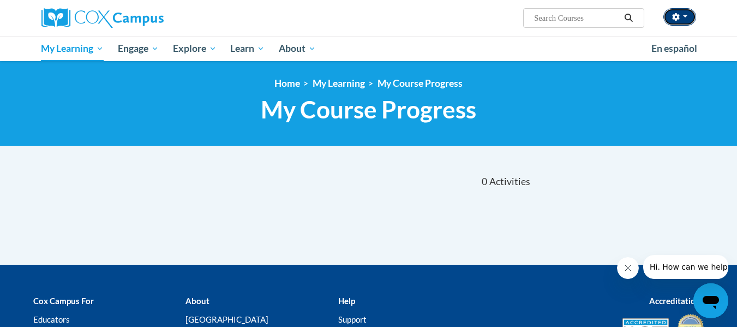
click at [689, 16] on button "button" at bounding box center [680, 16] width 33 height 17
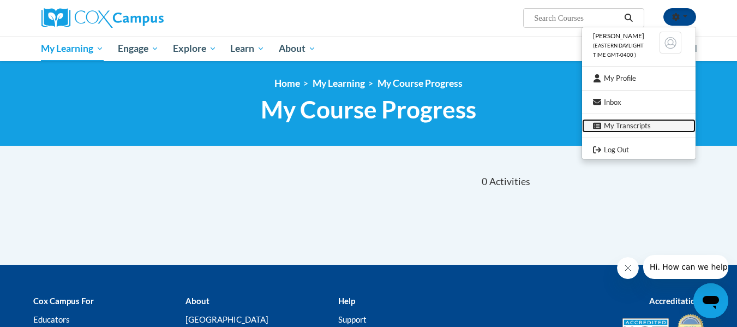
click at [647, 131] on link "My Transcripts" at bounding box center [638, 126] width 113 height 14
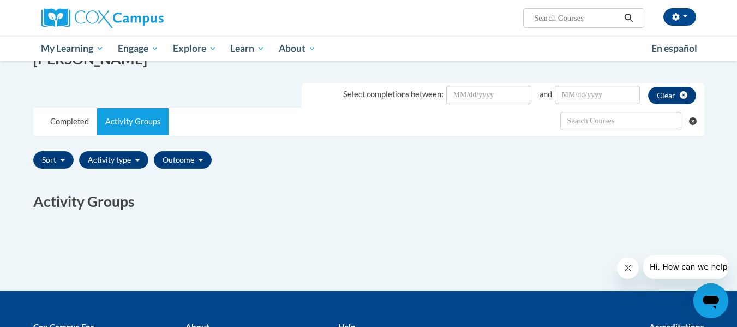
scroll to position [315, 0]
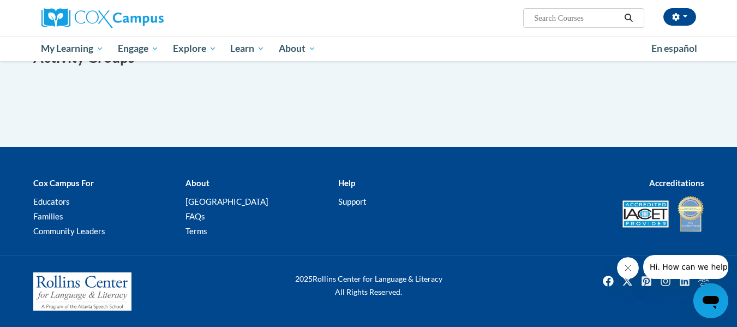
click at [669, 267] on span "Hi. How can we help?" at bounding box center [690, 266] width 82 height 9
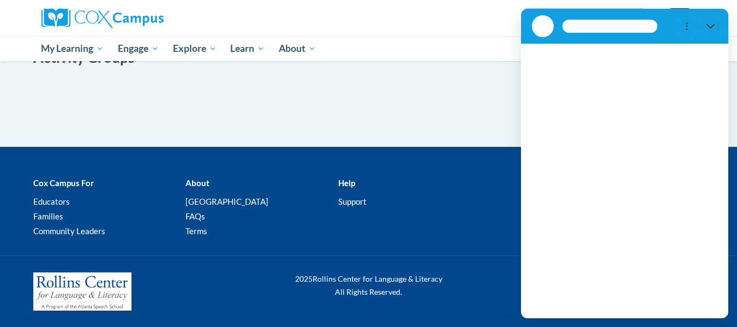
scroll to position [0, 0]
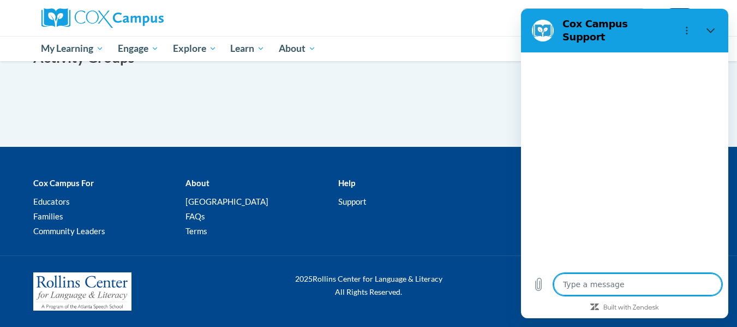
type textarea "x"
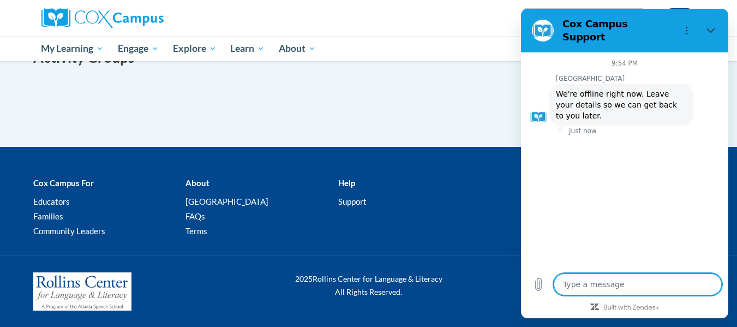
type textarea "H"
type textarea "x"
type textarea "H"
type textarea "x"
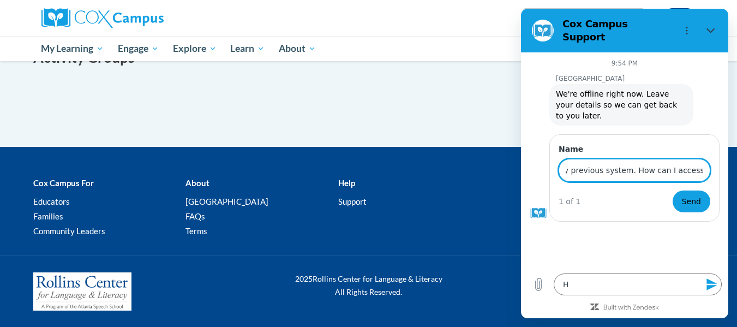
scroll to position [0, 182]
type input "ello! I completed Cox Campus learning with my previous system. How can I access…"
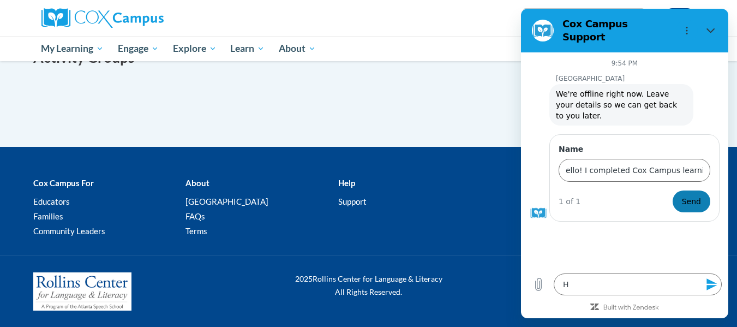
click at [688, 195] on span "Send" at bounding box center [691, 201] width 19 height 13
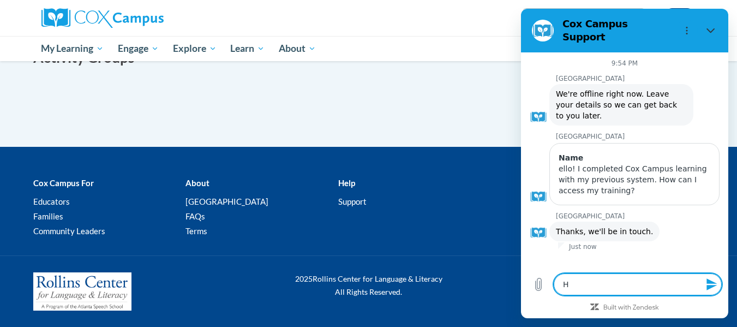
type textarea "x"
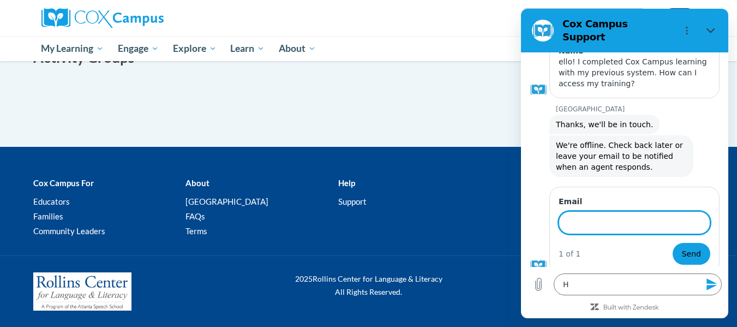
scroll to position [105, 0]
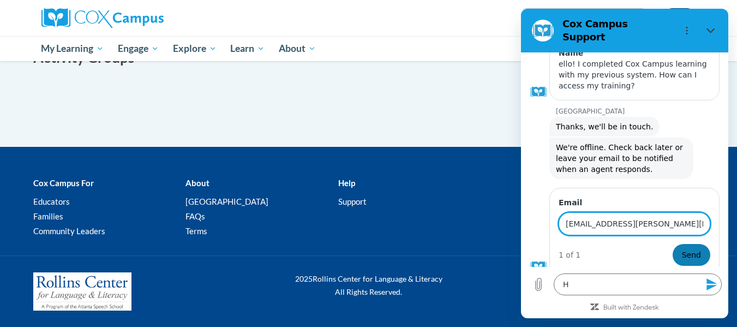
type input "[EMAIL_ADDRESS][PERSON_NAME][DOMAIN_NAME]"
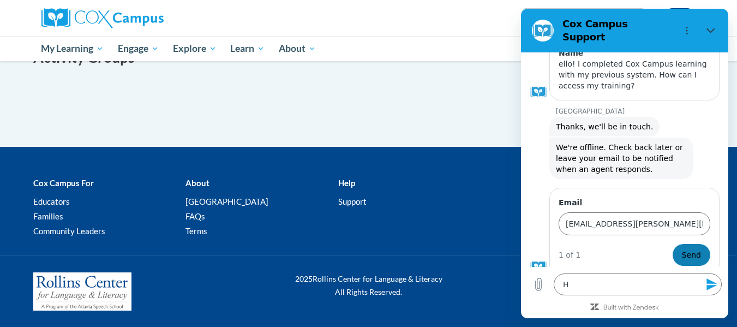
click at [691, 248] on span "Send" at bounding box center [691, 254] width 19 height 13
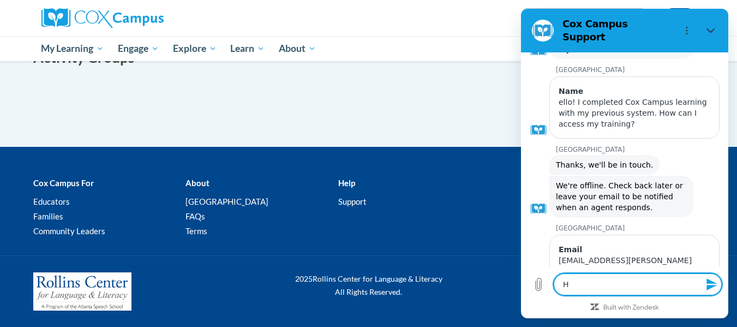
type textarea "x"
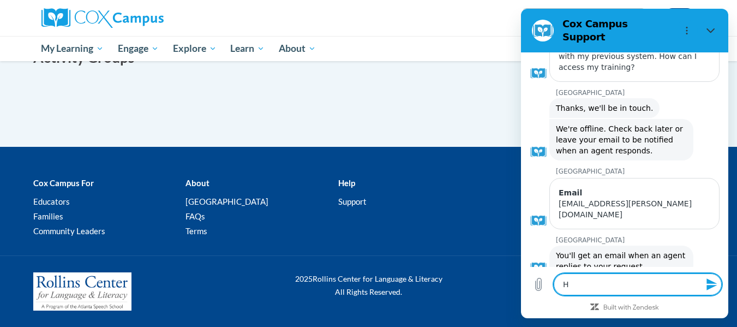
scroll to position [126, 0]
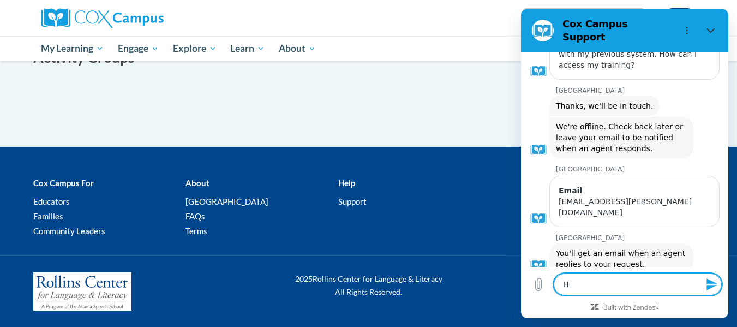
type textarea "x"
type textarea "T"
type textarea "x"
type textarea "Th"
type textarea "x"
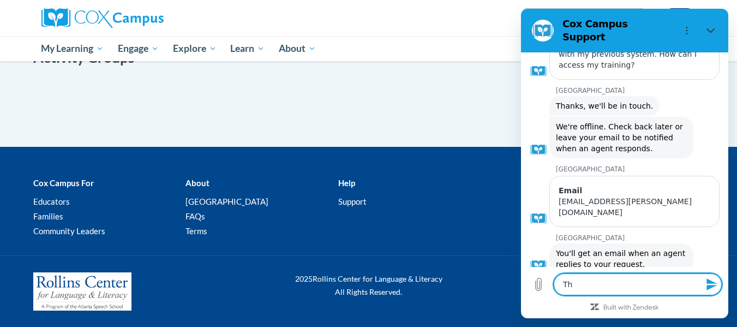
type textarea "Tha"
type textarea "x"
type textarea "Than"
type textarea "x"
type textarea "Thank"
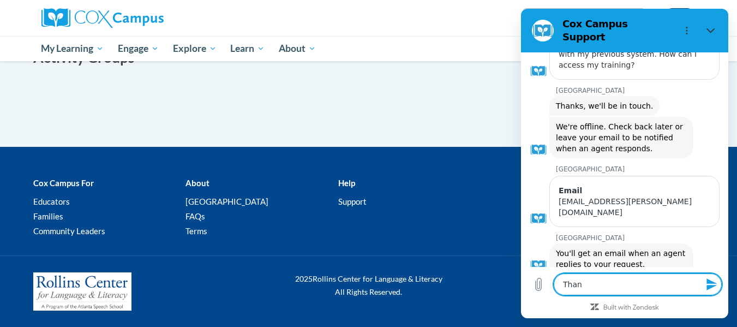
type textarea "x"
type textarea "Thank"
type textarea "x"
type textarea "Thank y"
type textarea "x"
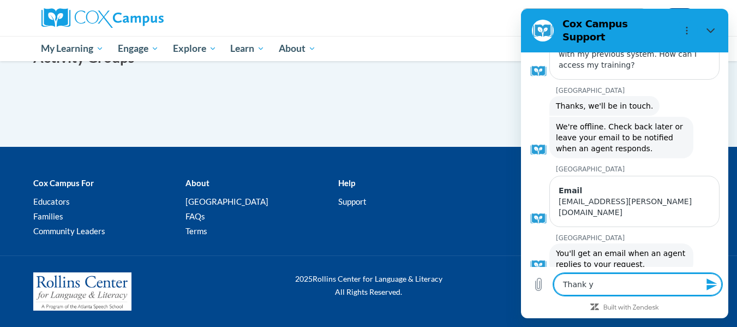
type textarea "Thank yo"
type textarea "x"
type textarea "Thank you"
type textarea "x"
type textarea "Thank you!"
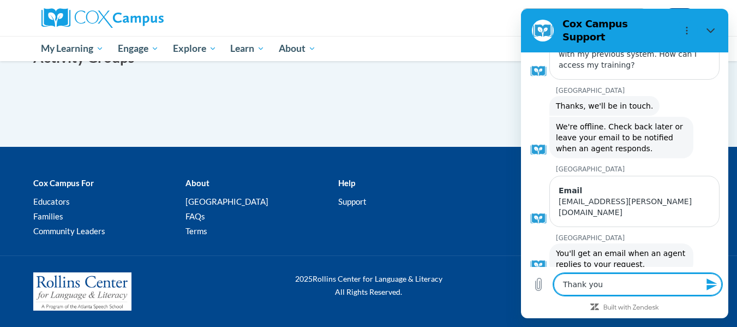
type textarea "x"
type textarea "Thank you!"
click at [710, 279] on icon "Send message" at bounding box center [712, 284] width 13 height 13
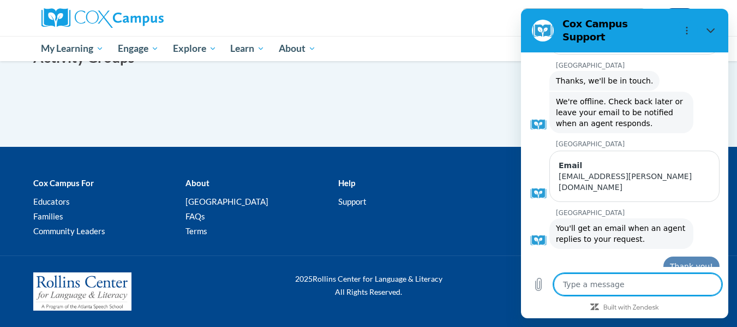
type textarea "x"
